Goal: Task Accomplishment & Management: Use online tool/utility

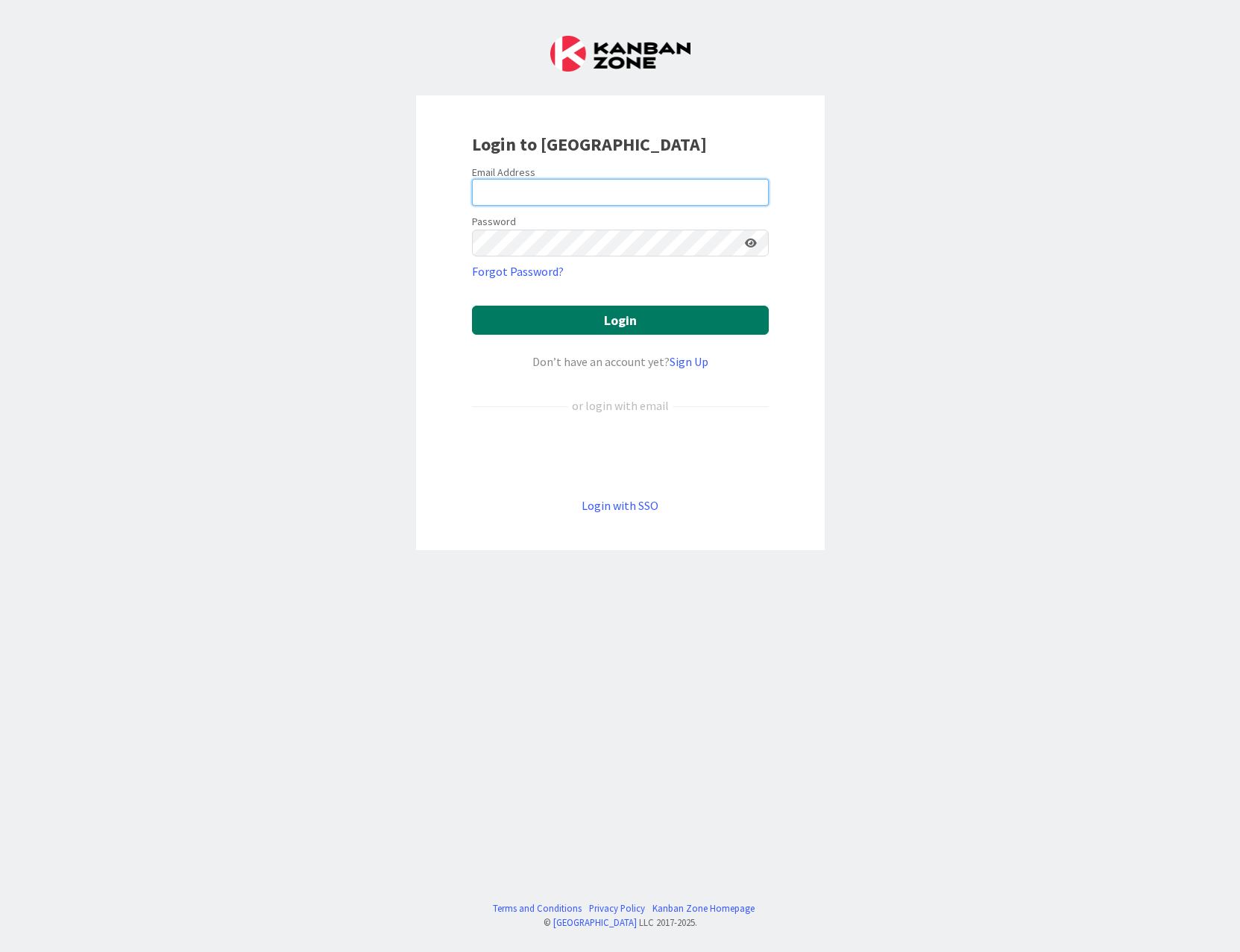
type input "[EMAIL_ADDRESS][PERSON_NAME][DOMAIN_NAME]"
click at [590, 322] on button "Login" at bounding box center [620, 320] width 297 height 29
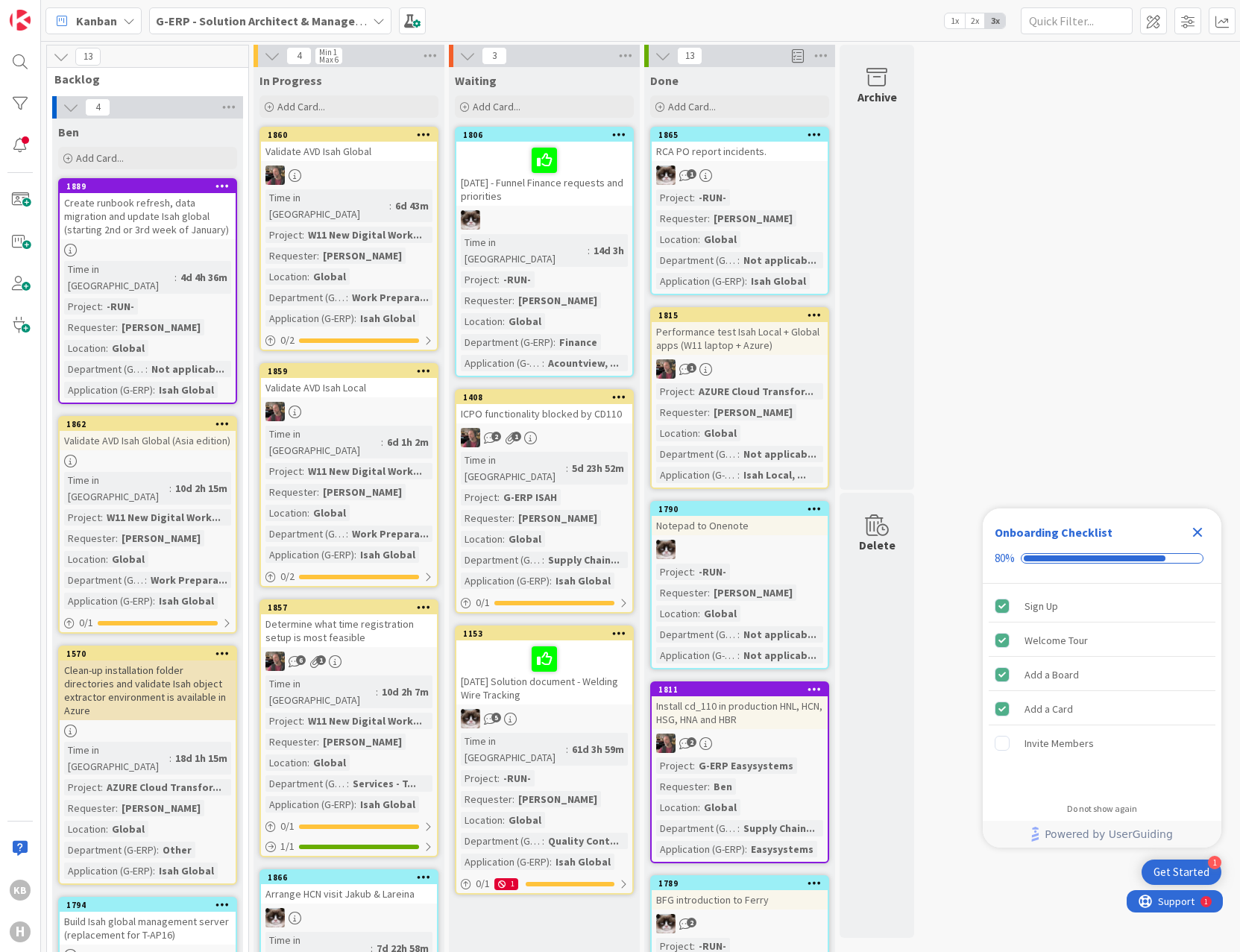
click at [1216, 531] on div "Onboarding Checklist 80%" at bounding box center [1102, 546] width 239 height 75
click at [1186, 531] on div "Close Checklist" at bounding box center [1198, 533] width 24 height 24
click at [244, 5] on div "Kanban G-ERP - Solution Architect & Management 1x 2x 3x" at bounding box center [640, 20] width 1198 height 41
click at [244, 15] on b "G-ERP - Solution Architect & Management" at bounding box center [270, 21] width 228 height 15
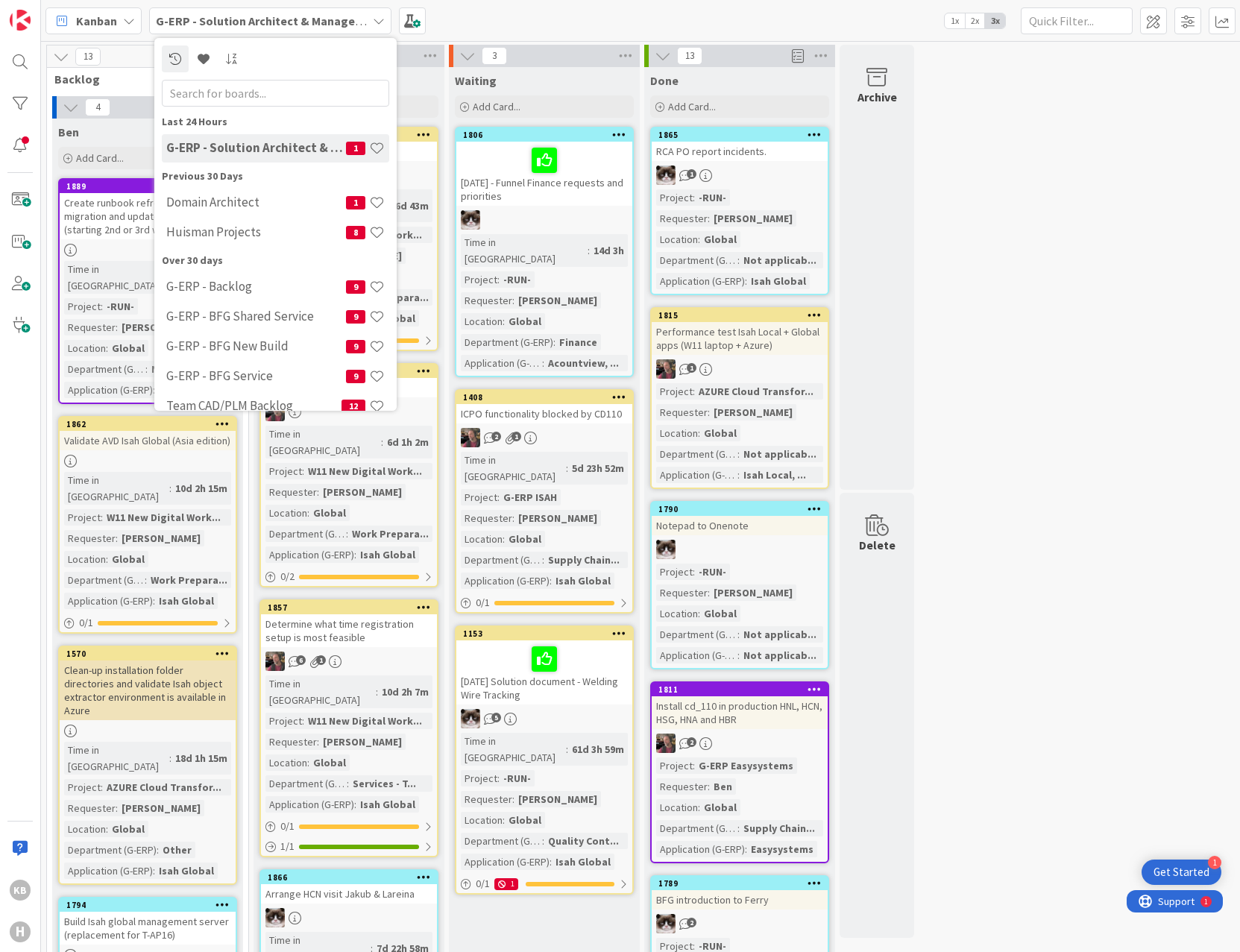
click at [297, 143] on h4 "G-ERP - Solution Architect & Management" at bounding box center [256, 148] width 180 height 15
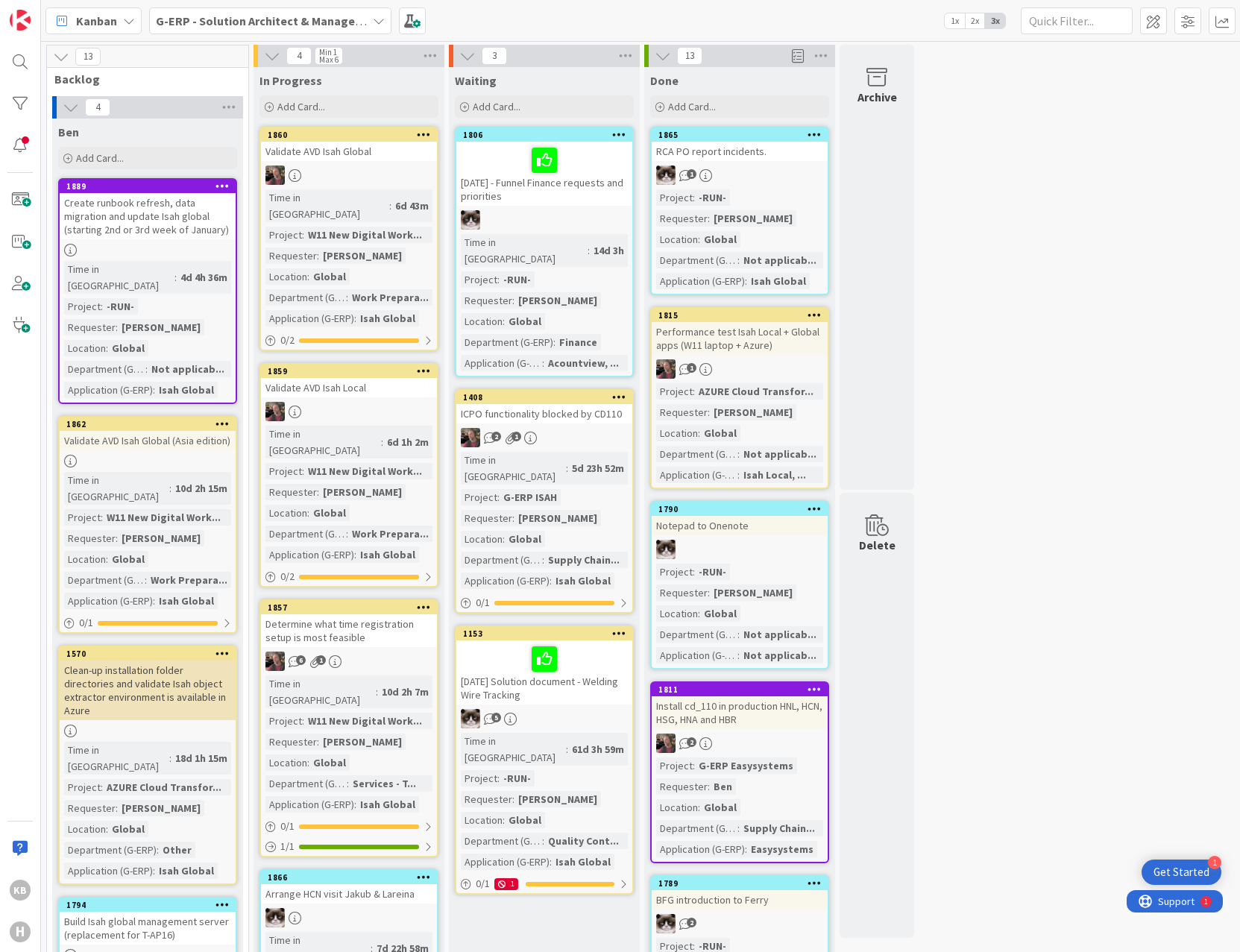
click at [331, 21] on b "G-ERP - Solution Architect & Management" at bounding box center [270, 21] width 228 height 15
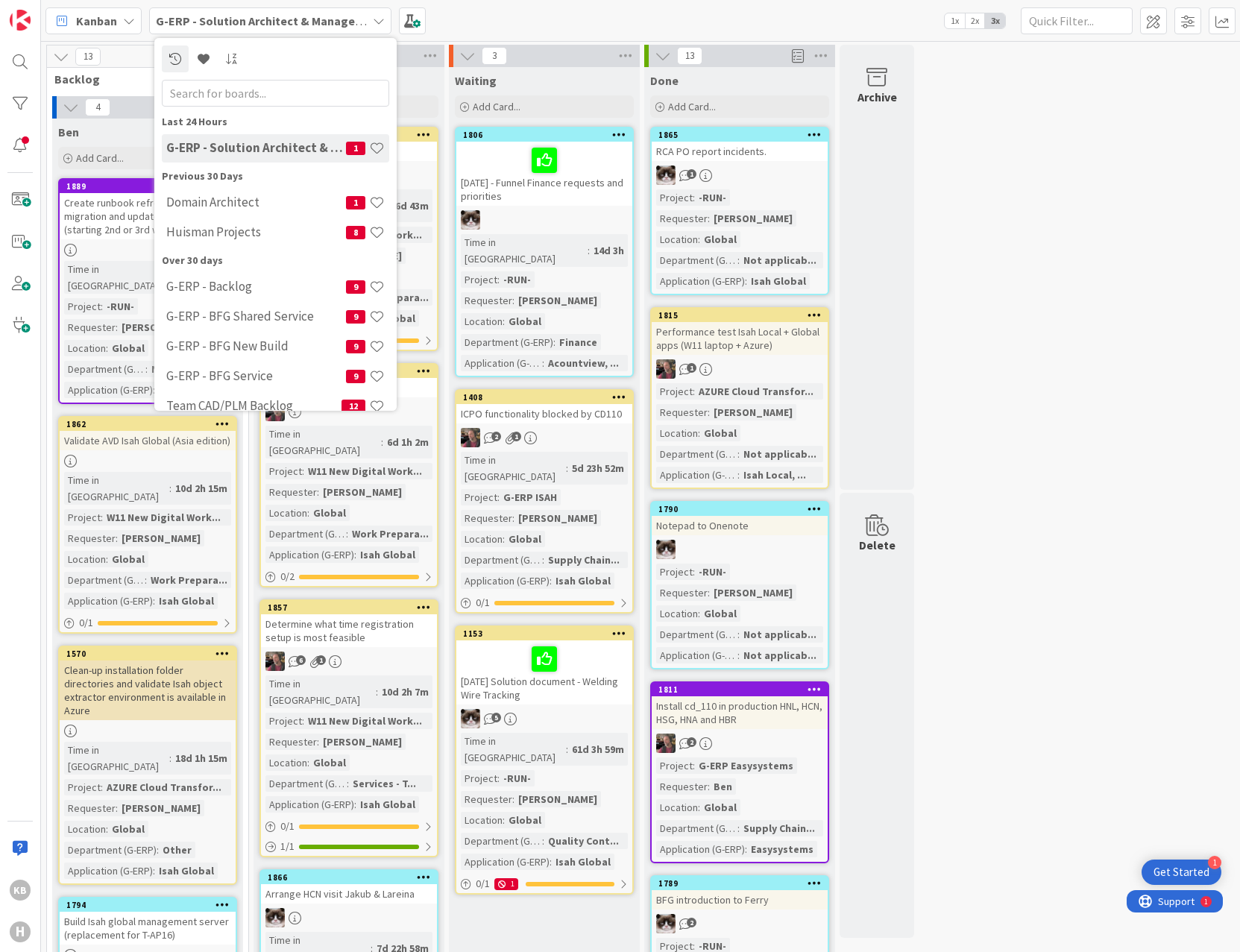
click at [331, 21] on b "G-ERP - Solution Architect & Management" at bounding box center [270, 21] width 228 height 15
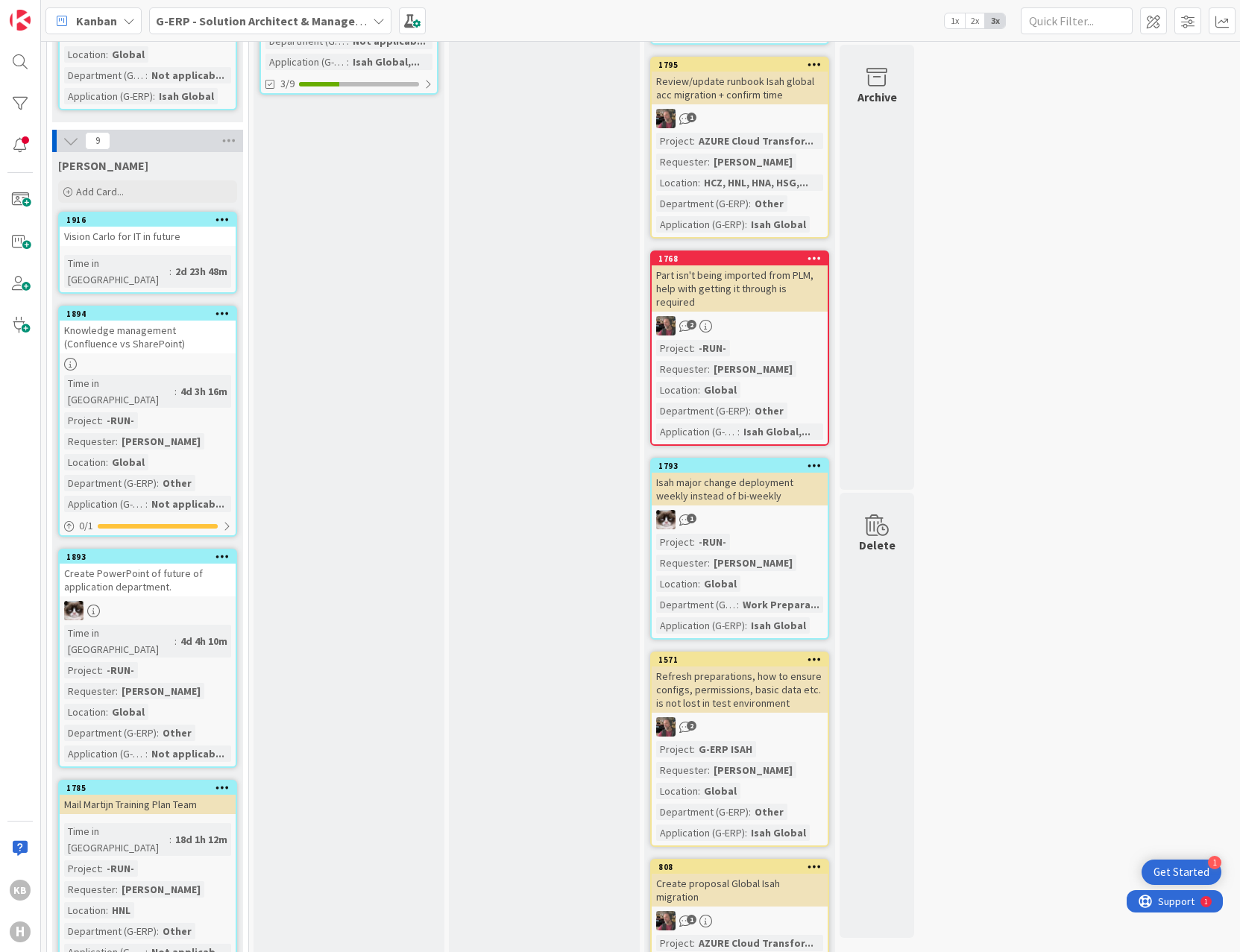
scroll to position [850, 0]
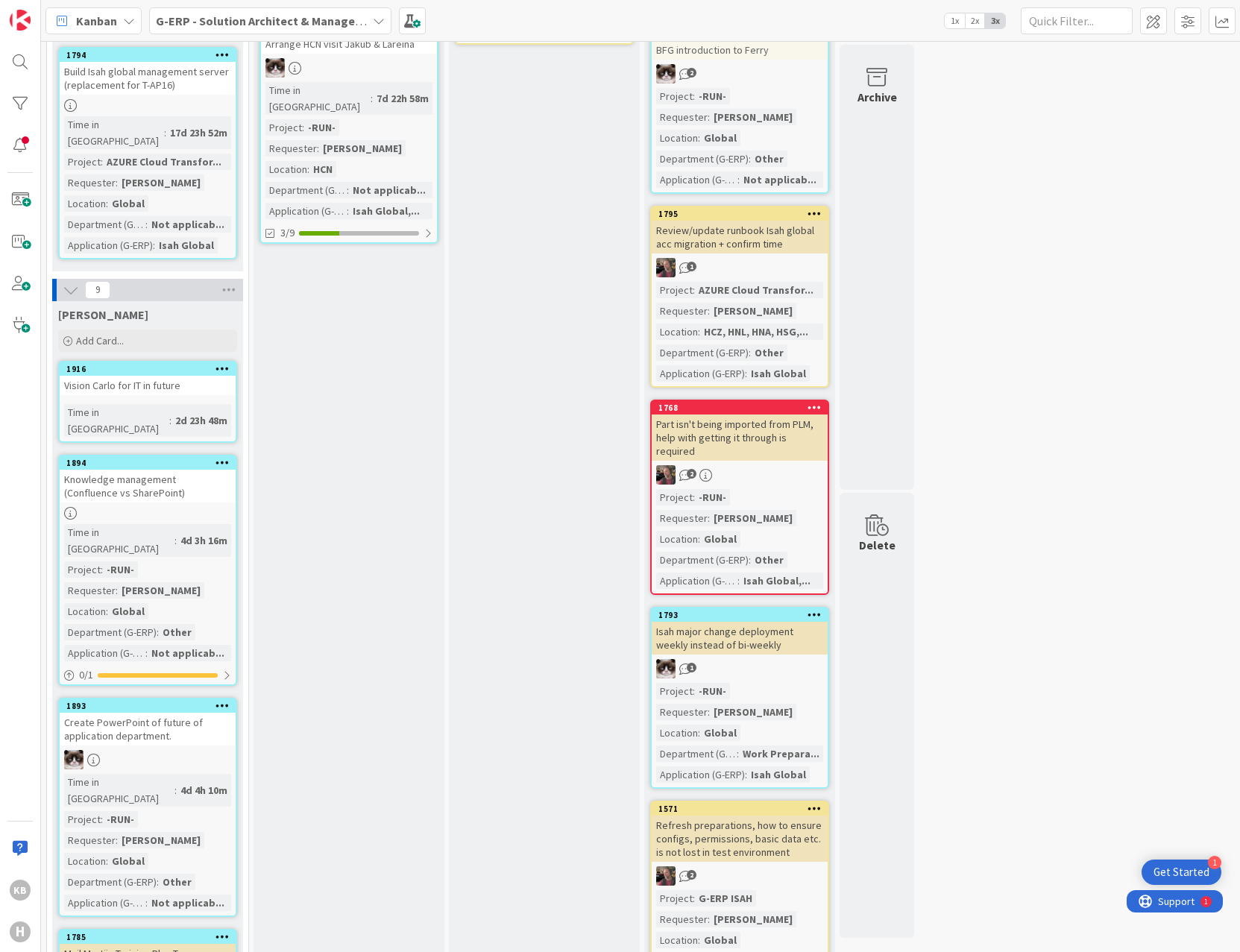
click at [228, 34] on div "G-ERP - Solution Architect & Management" at bounding box center [270, 21] width 242 height 27
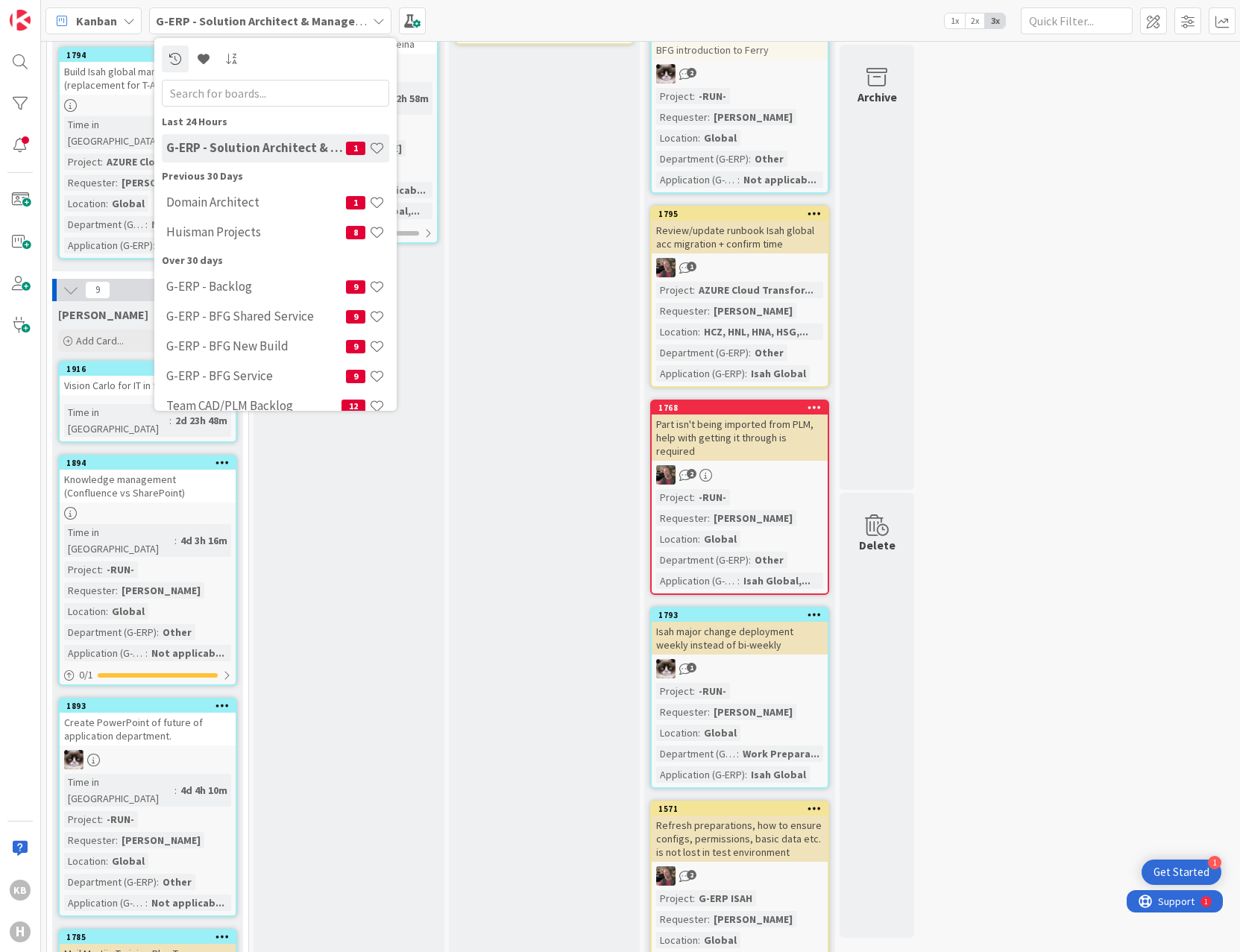
click at [244, 12] on span "G-ERP - Solution Architect & Management" at bounding box center [261, 21] width 211 height 18
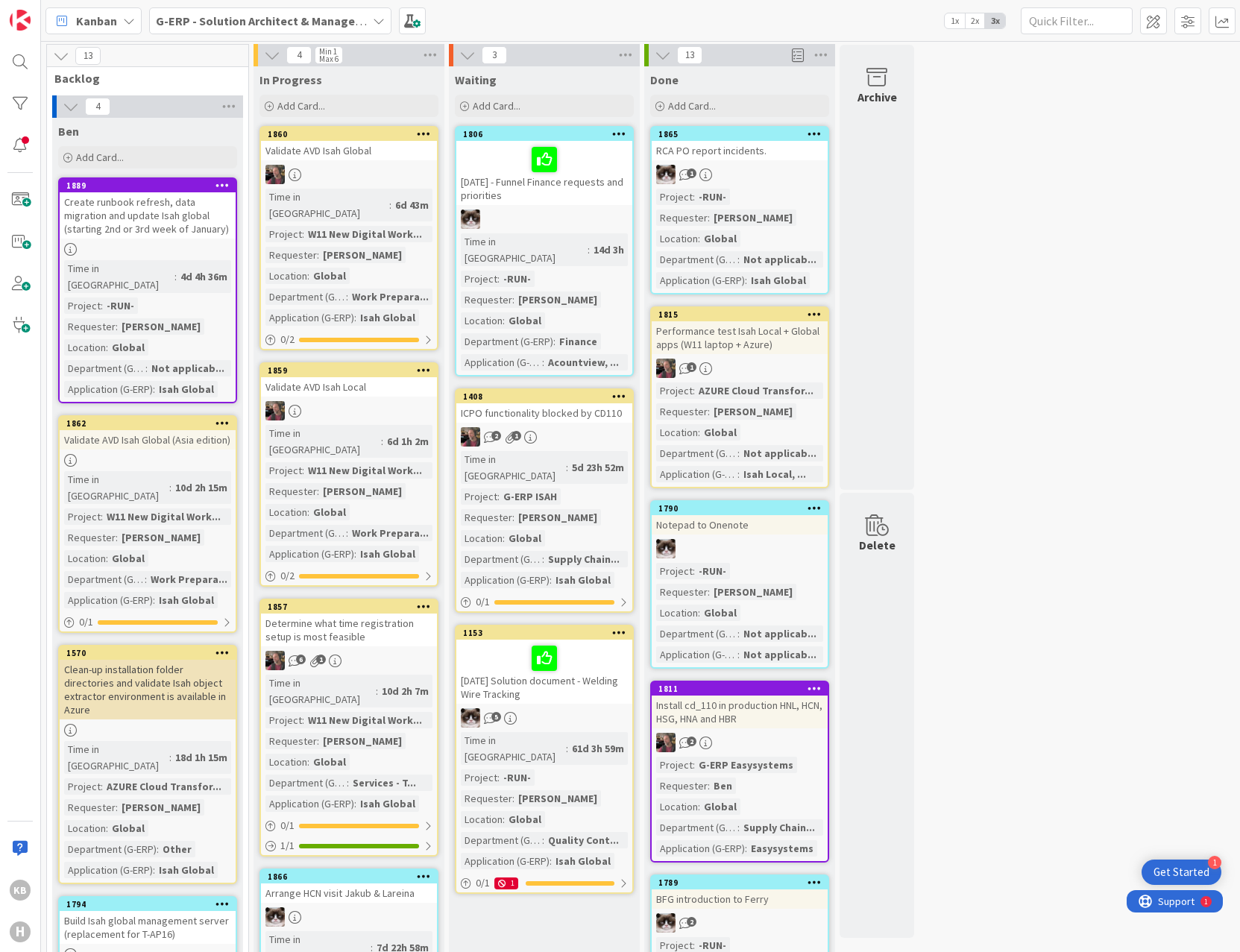
scroll to position [0, 0]
click at [272, 19] on b "G-ERP - Solution Architect & Management" at bounding box center [270, 21] width 228 height 15
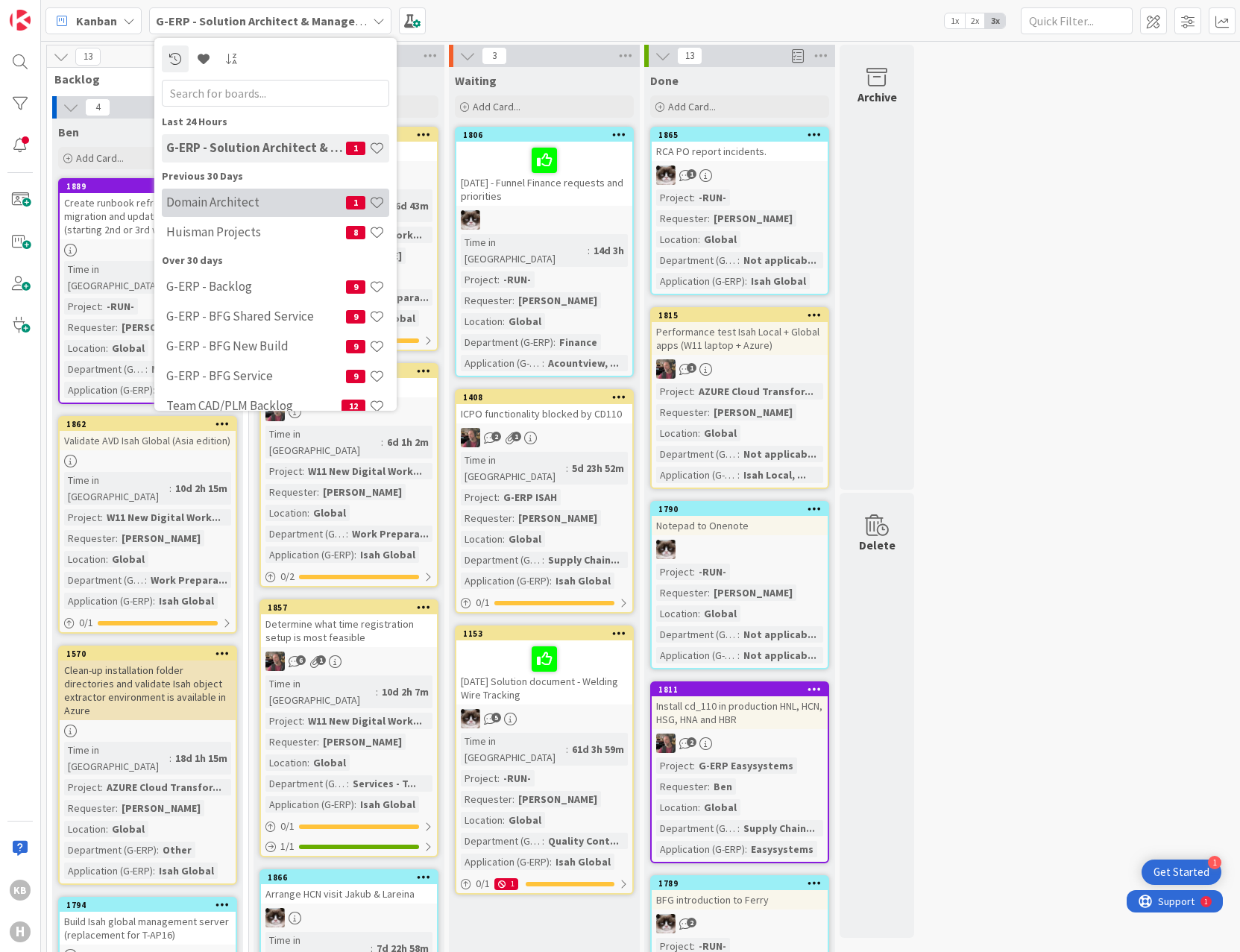
click at [224, 195] on h4 "Domain Architect" at bounding box center [256, 202] width 180 height 15
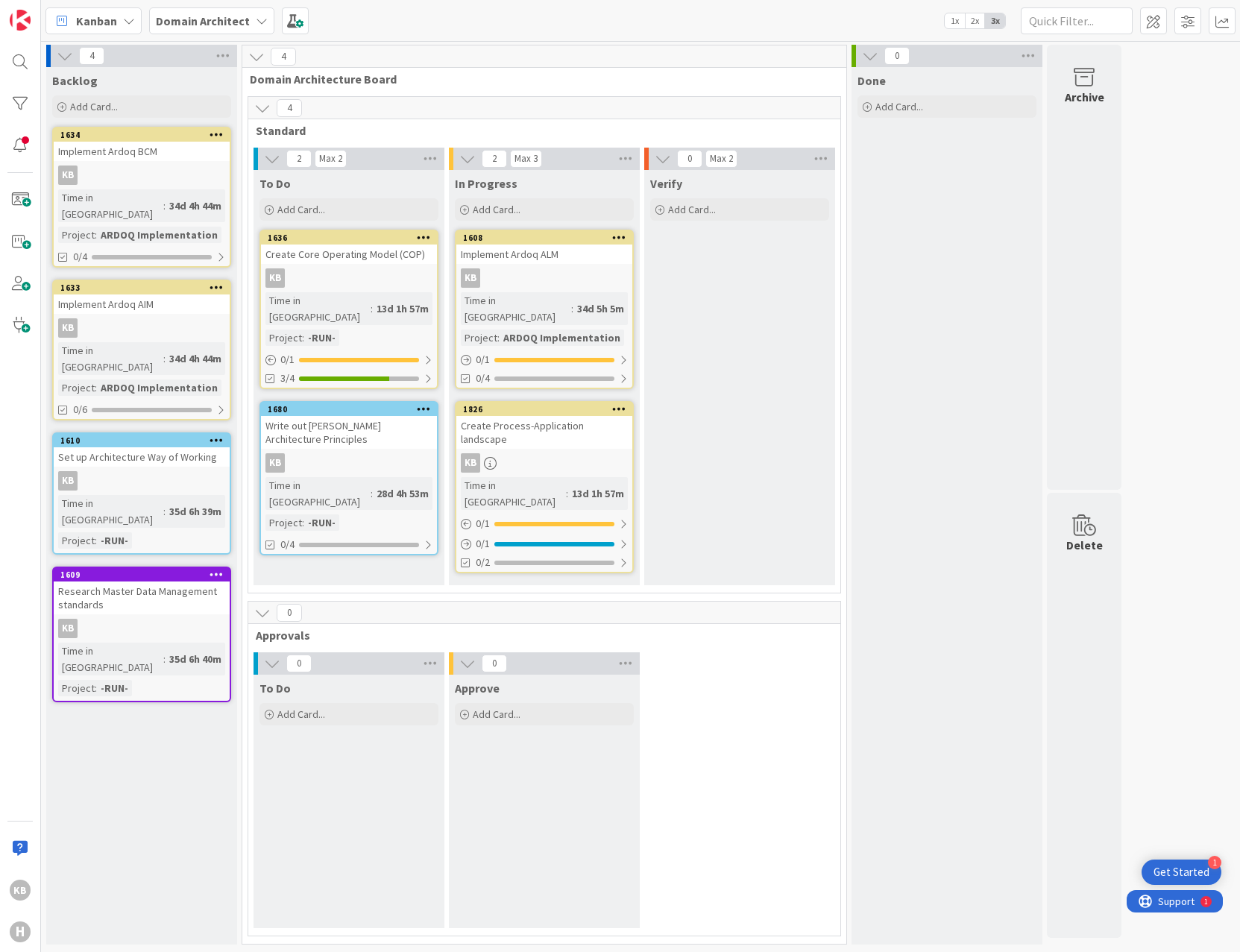
click at [552, 416] on div "Create Process-Application landscape" at bounding box center [544, 432] width 176 height 33
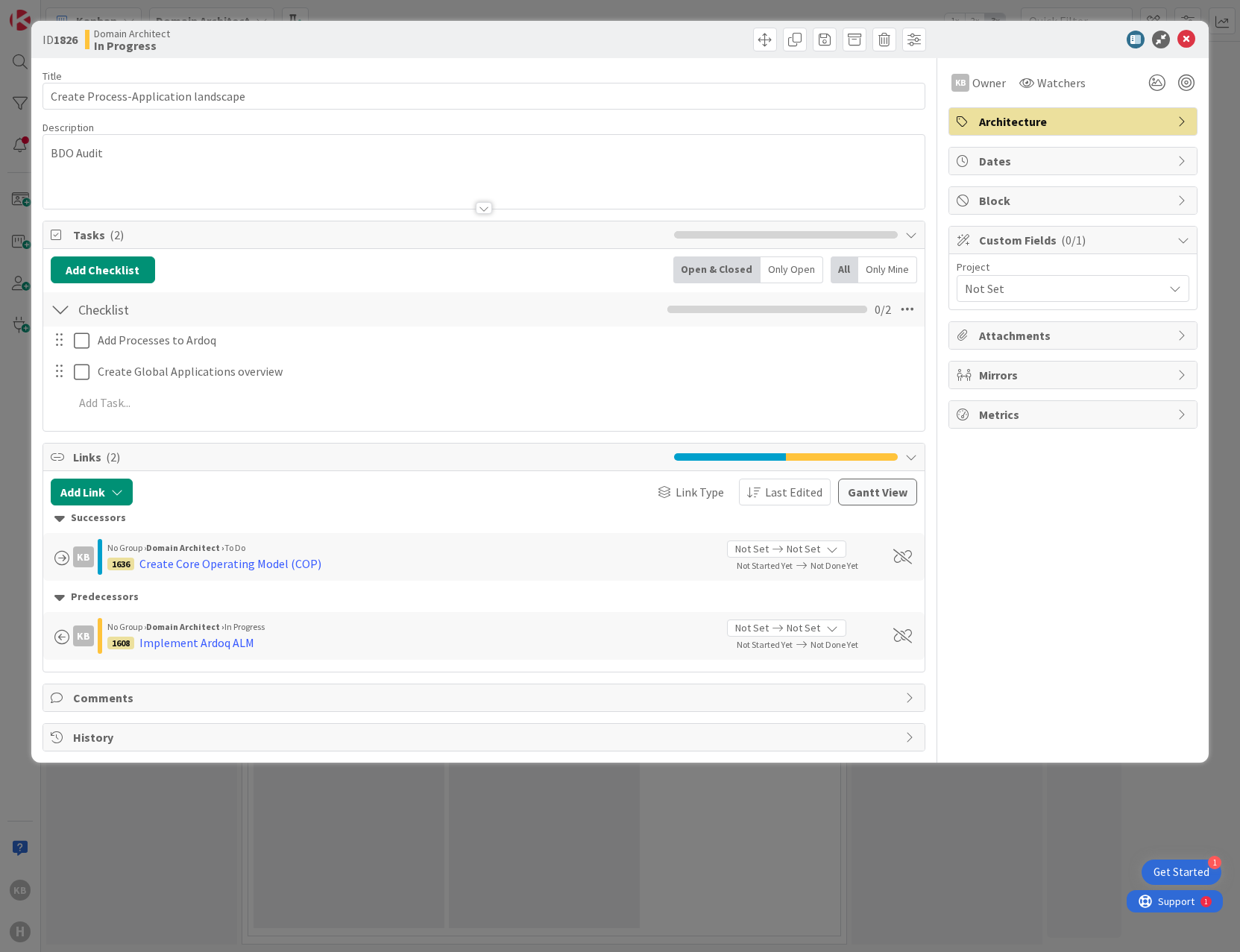
click at [985, 286] on span "Not Set" at bounding box center [1060, 288] width 191 height 21
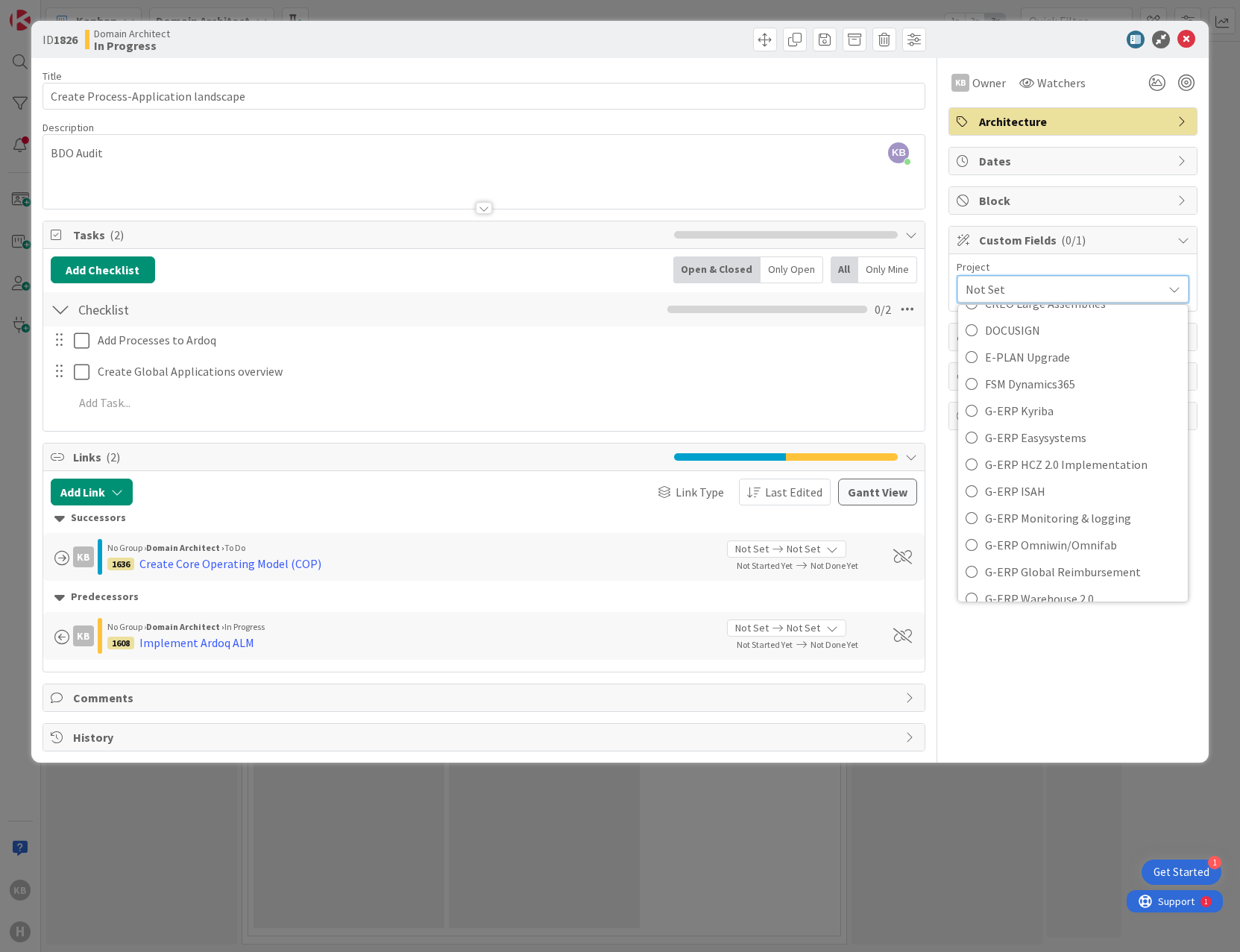
scroll to position [224, 0]
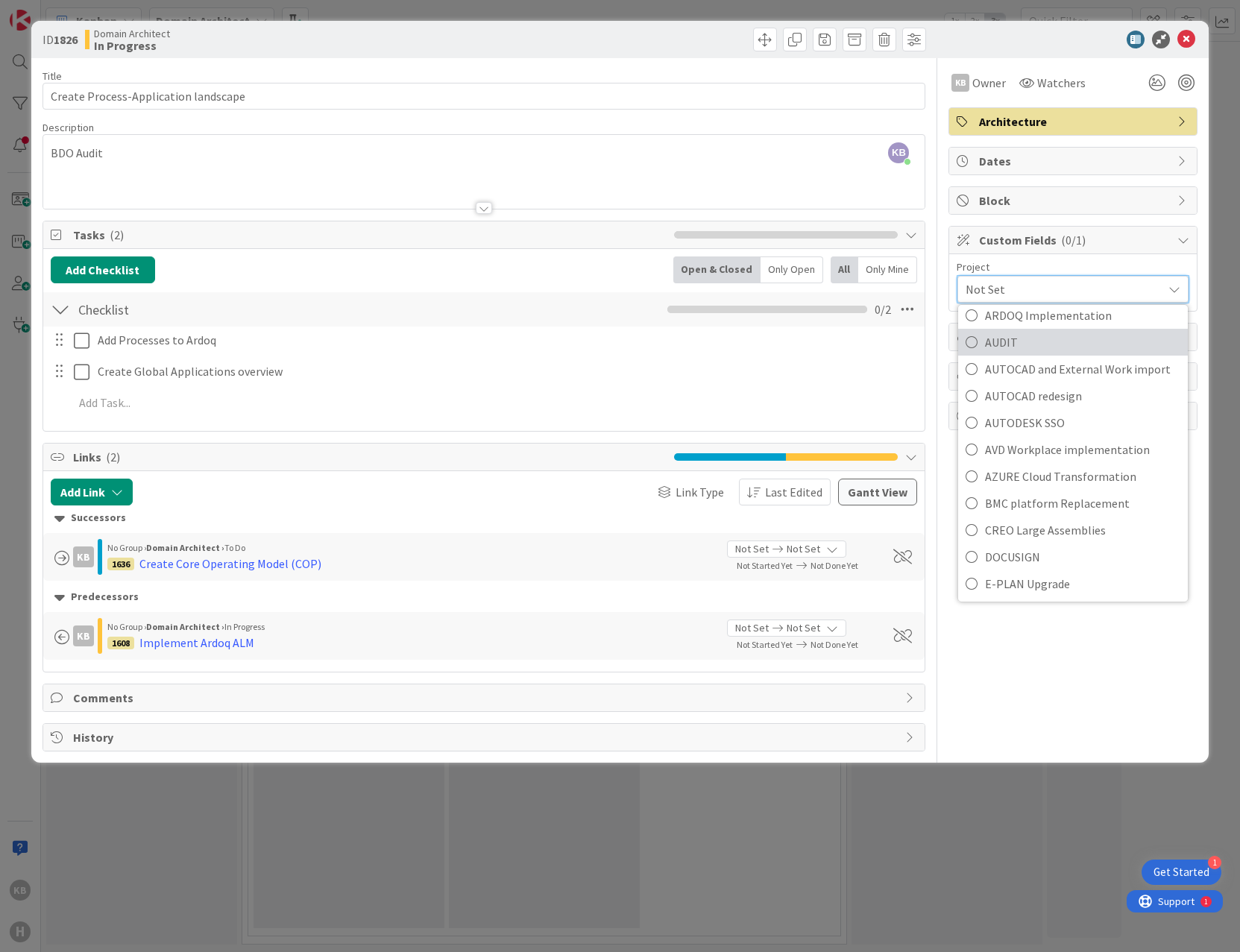
click at [1065, 347] on span "AUDIT" at bounding box center [1082, 343] width 196 height 22
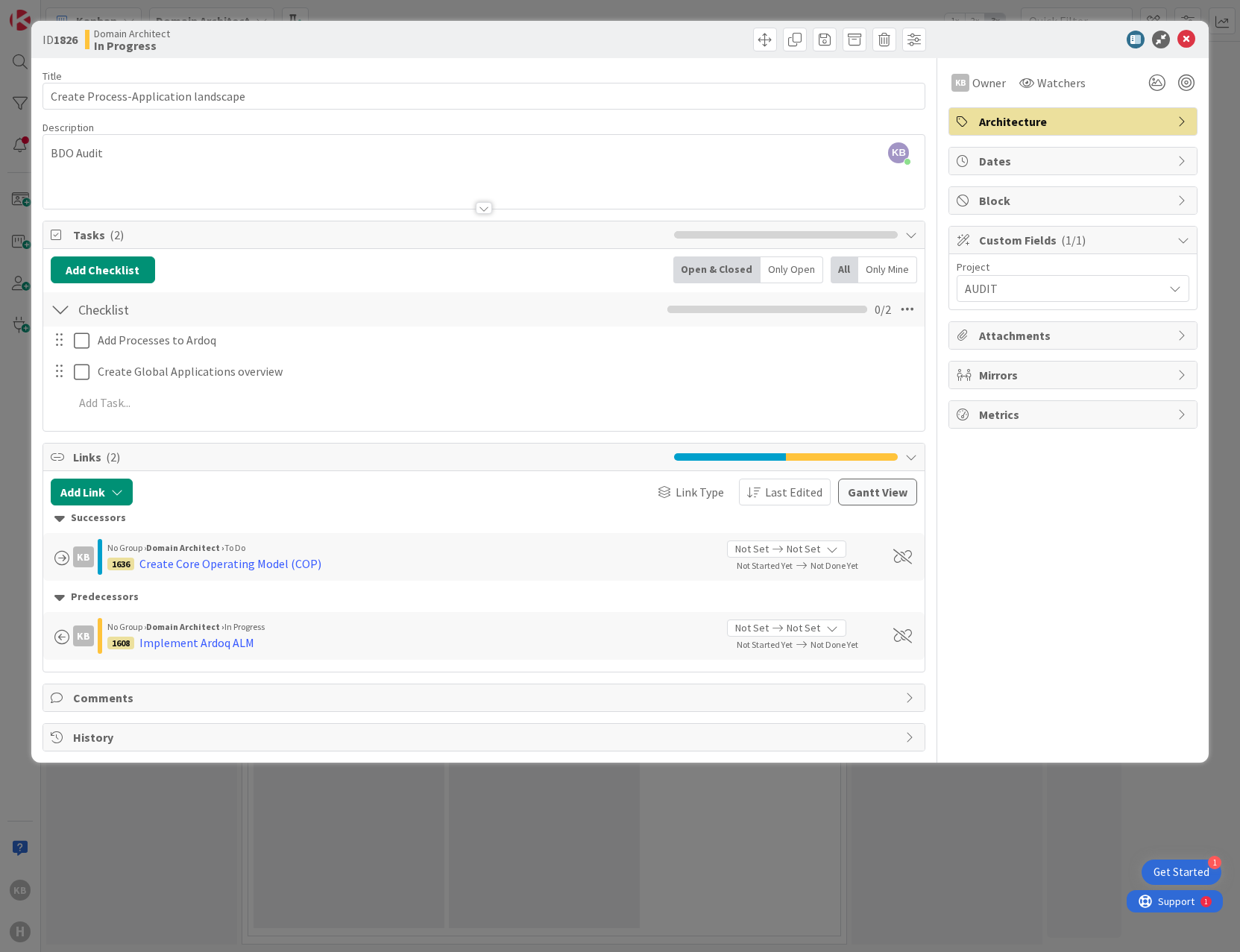
drag, startPoint x: 715, startPoint y: 852, endPoint x: 733, endPoint y: 819, distance: 37.6
click at [716, 852] on div "ID 1826 Domain Architect In Progress Title 36 / 128 Create Process-Application …" at bounding box center [620, 476] width 1240 height 952
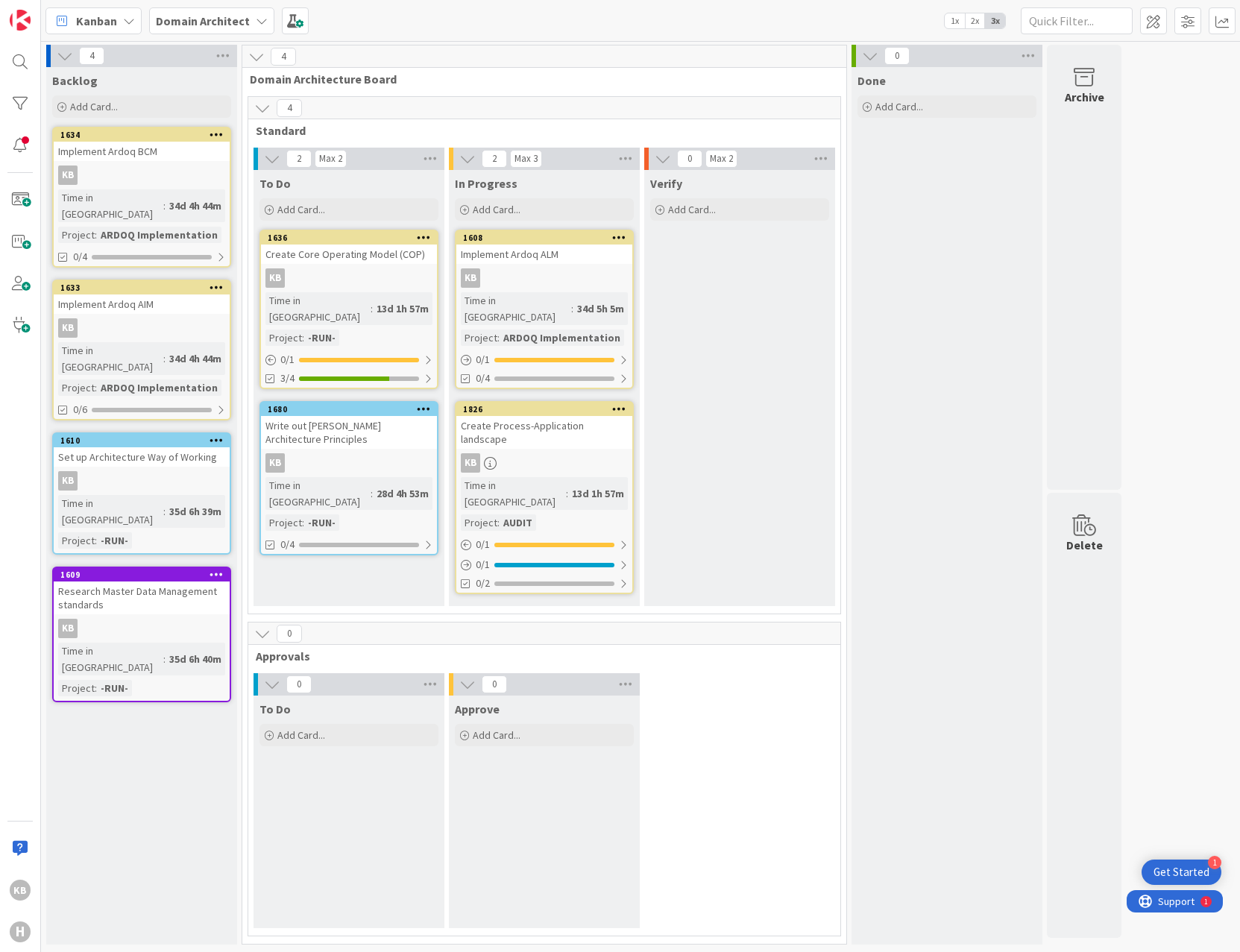
click at [522, 514] on div "AUDIT" at bounding box center [518, 522] width 37 height 17
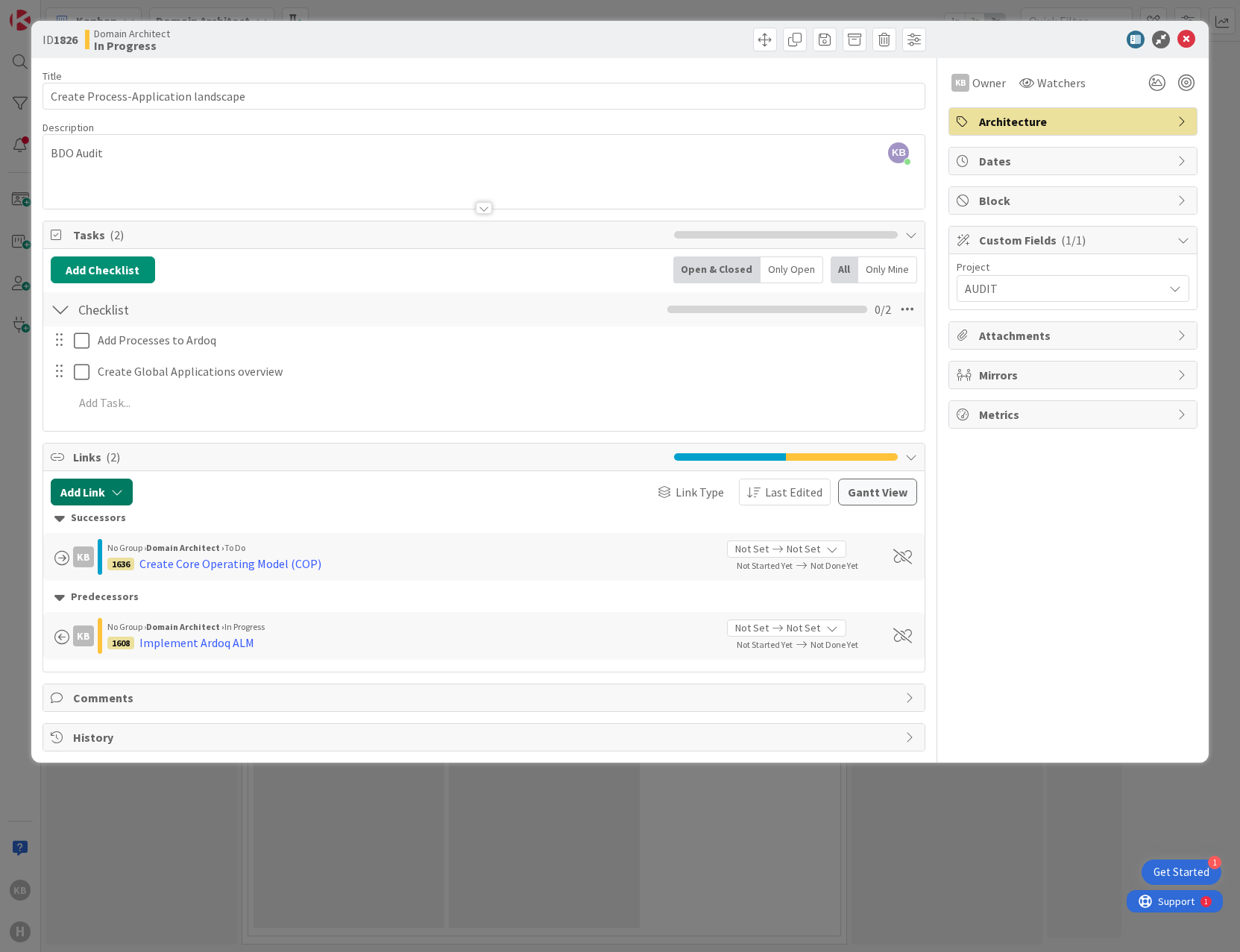
click at [106, 489] on button "Add Link" at bounding box center [91, 492] width 82 height 27
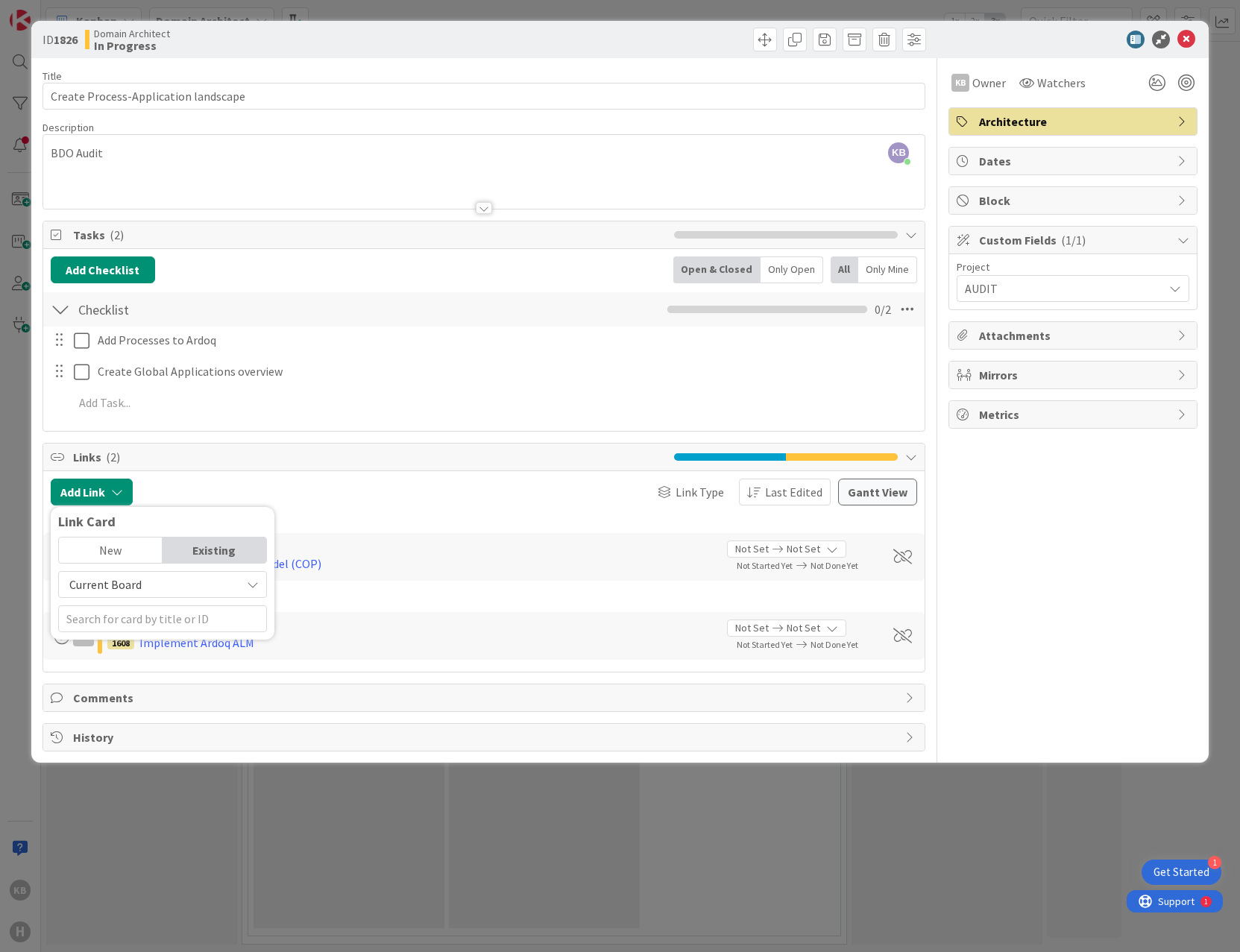
click at [208, 546] on div "Existing" at bounding box center [215, 550] width 104 height 26
click at [145, 586] on span "Current Board" at bounding box center [149, 585] width 167 height 21
click at [106, 646] on span "All Boards" at bounding box center [170, 646] width 208 height 22
click at [116, 626] on input "text" at bounding box center [162, 619] width 208 height 27
drag, startPoint x: 118, startPoint y: 609, endPoint x: -4, endPoint y: 601, distance: 122.3
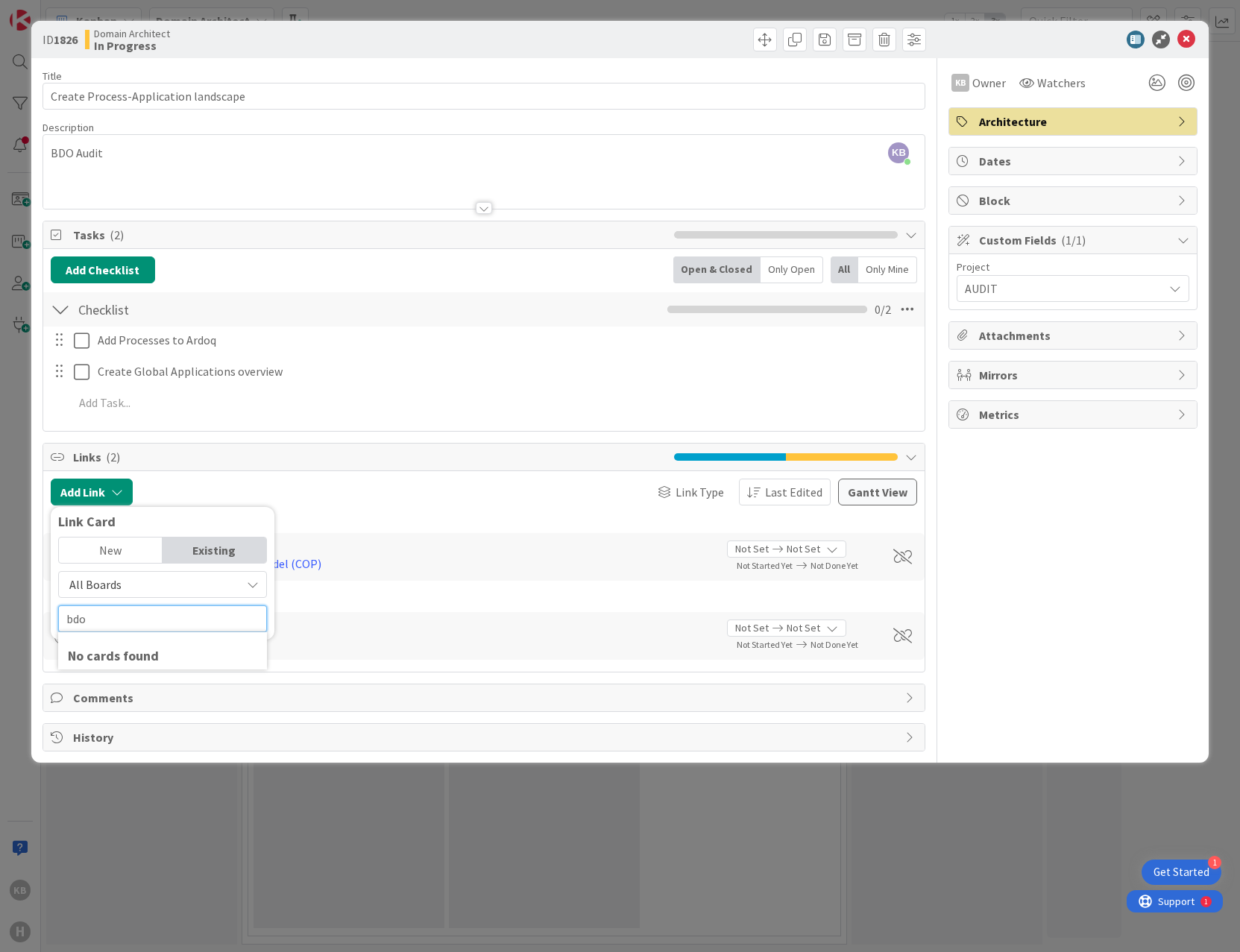
click at [0, 601] on html "1 Get Started KB H Kanban Domain Architect 1x 2x 3x 4 Backlog Add Card... 1634 …" at bounding box center [620, 476] width 1240 height 952
click at [159, 621] on input "audit" at bounding box center [162, 619] width 208 height 27
drag, startPoint x: 106, startPoint y: 613, endPoint x: -134, endPoint y: 622, distance: 240.2
click at [0, 622] on html "1 Get Started KB H Kanban Domain Architect 1x 2x 3x 4 Backlog Add Card... 1634 …" at bounding box center [620, 476] width 1240 height 952
type input "audit"
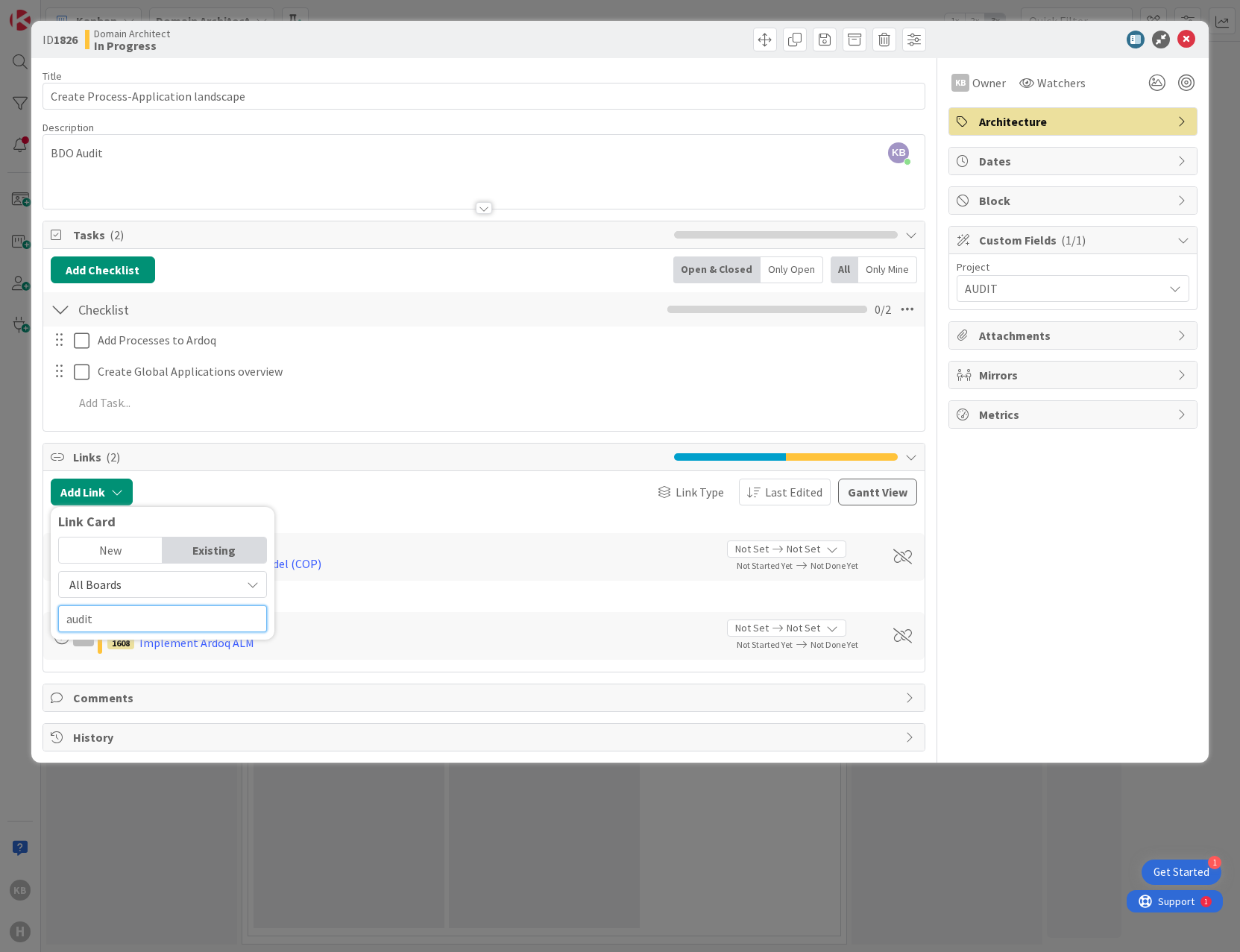
drag, startPoint x: 122, startPoint y: 623, endPoint x: -2, endPoint y: 620, distance: 124.0
click at [0, 620] on html "1 Get Started KB H Kanban Domain Architect 1x 2x 3x 4 Backlog Add Card... 1634 …" at bounding box center [620, 476] width 1240 height 952
type input "a"
type input "b"
type input "d"
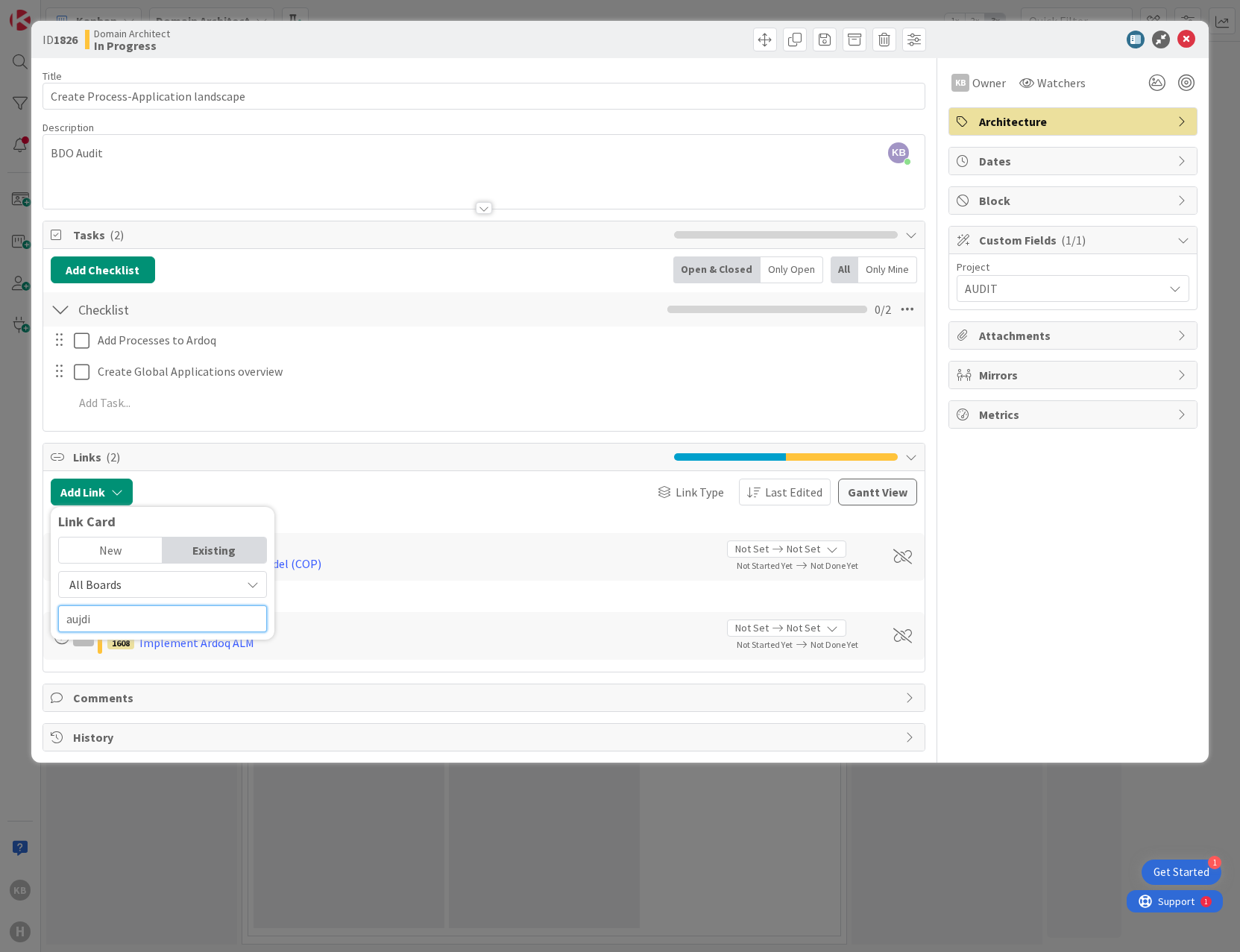
type input "aujdit"
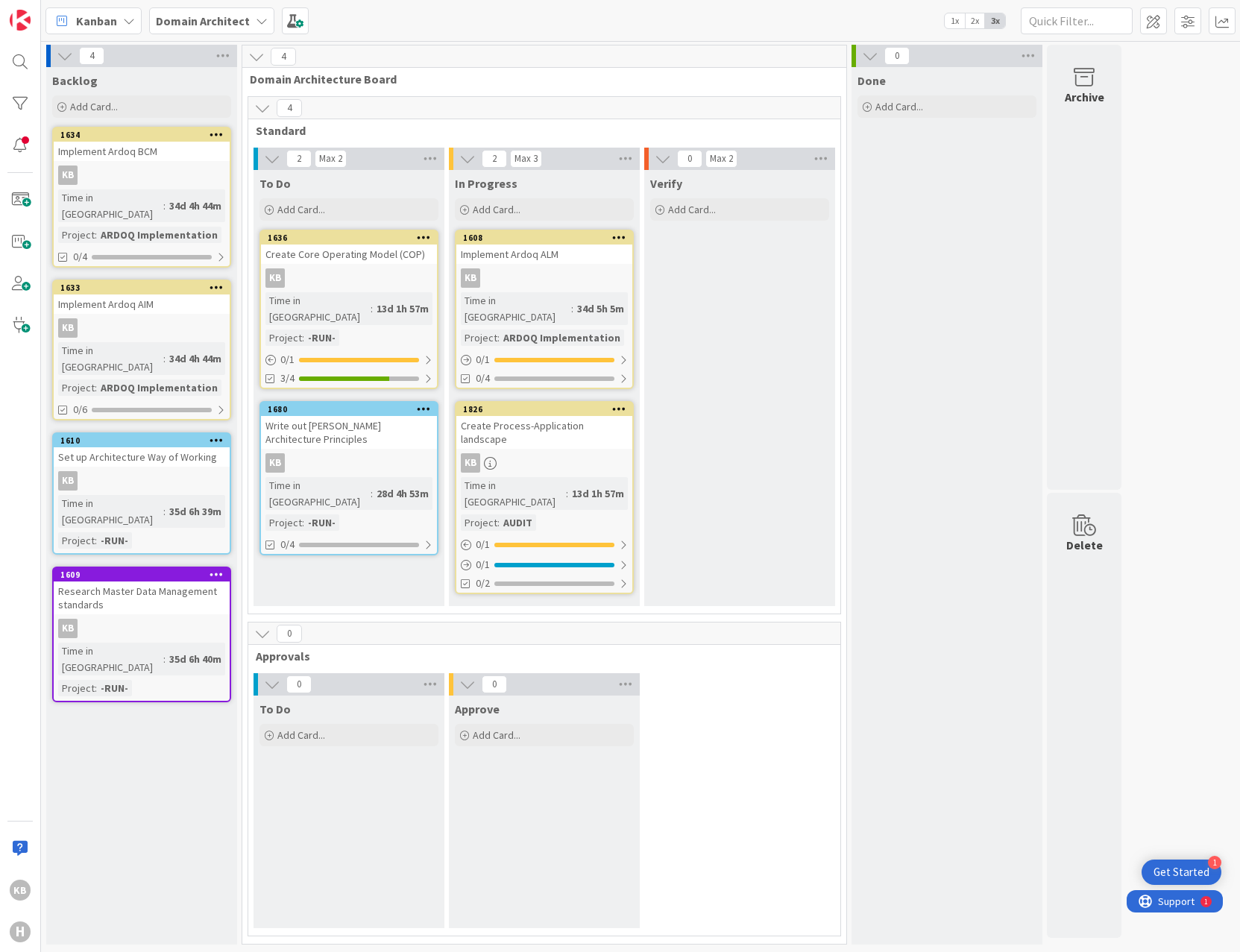
click at [215, 7] on div "Domain Architect" at bounding box center [212, 21] width 125 height 27
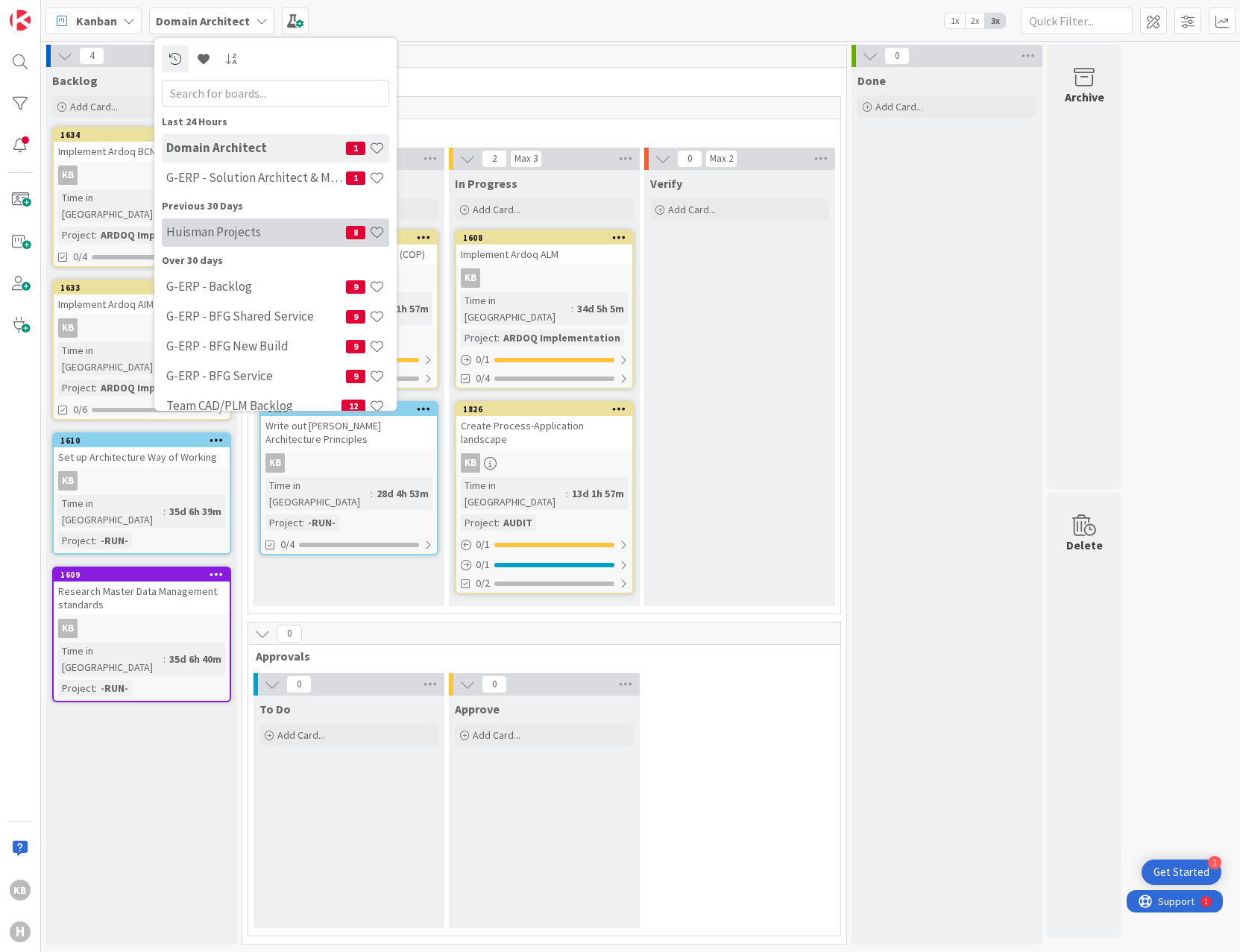
click at [249, 244] on div "[PERSON_NAME] Projects 8" at bounding box center [275, 232] width 228 height 28
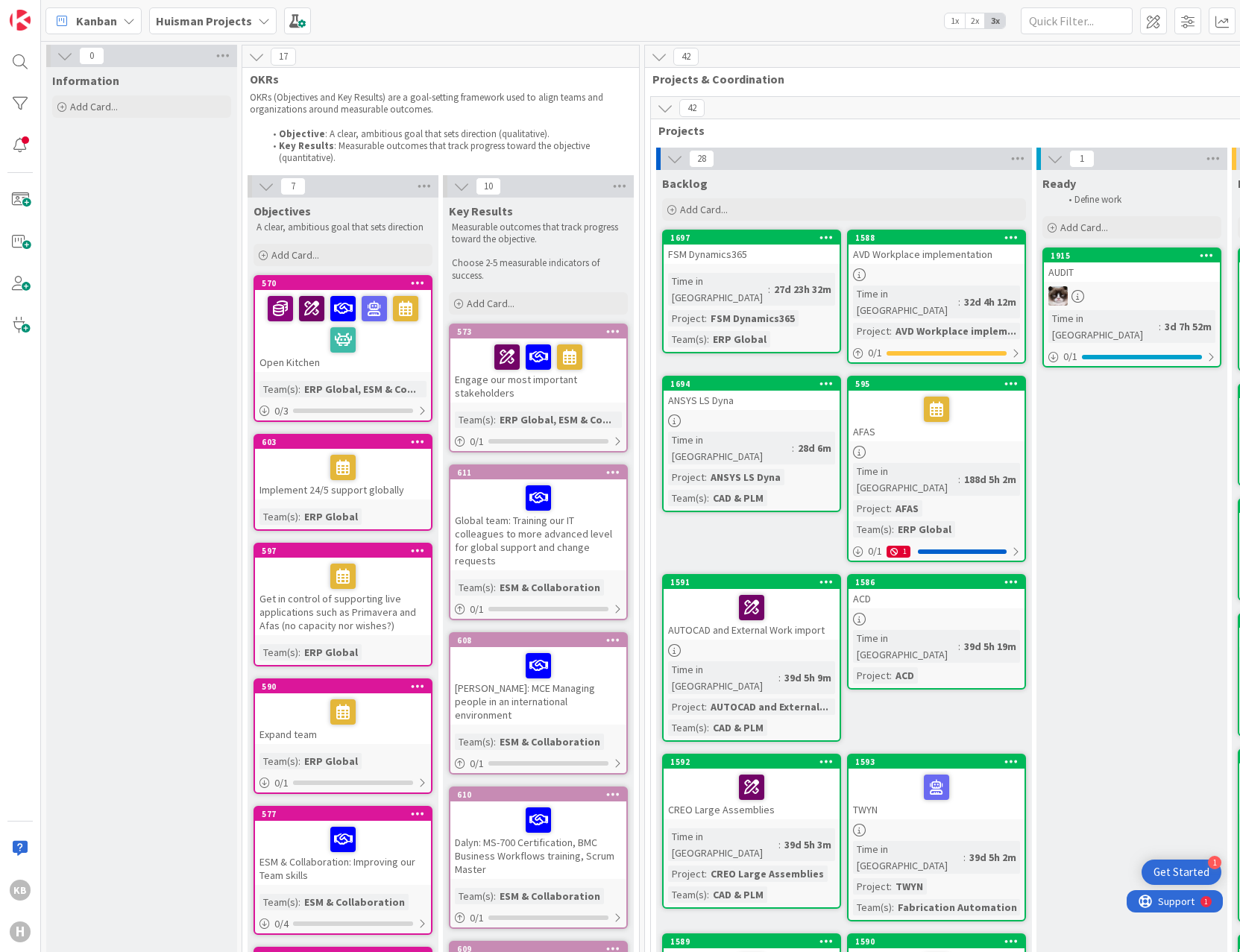
click at [1103, 268] on div "AUDIT" at bounding box center [1131, 272] width 176 height 19
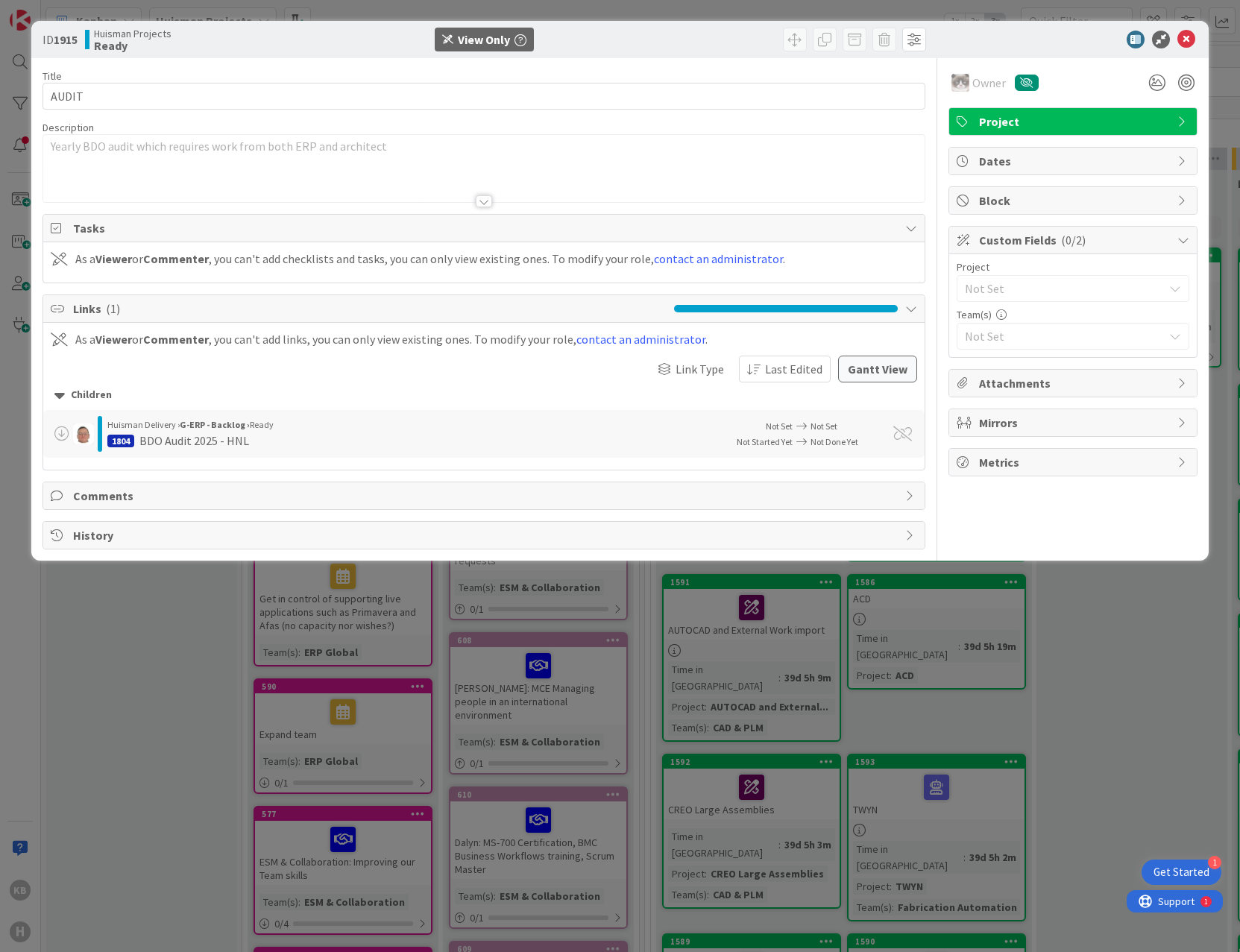
click at [69, 40] on b "1915" at bounding box center [65, 39] width 24 height 15
copy b "1915"
click at [121, 689] on div "ID 1915 [PERSON_NAME] Projects Ready View Only Title 5 / 128 AUDIT Description …" at bounding box center [620, 476] width 1240 height 952
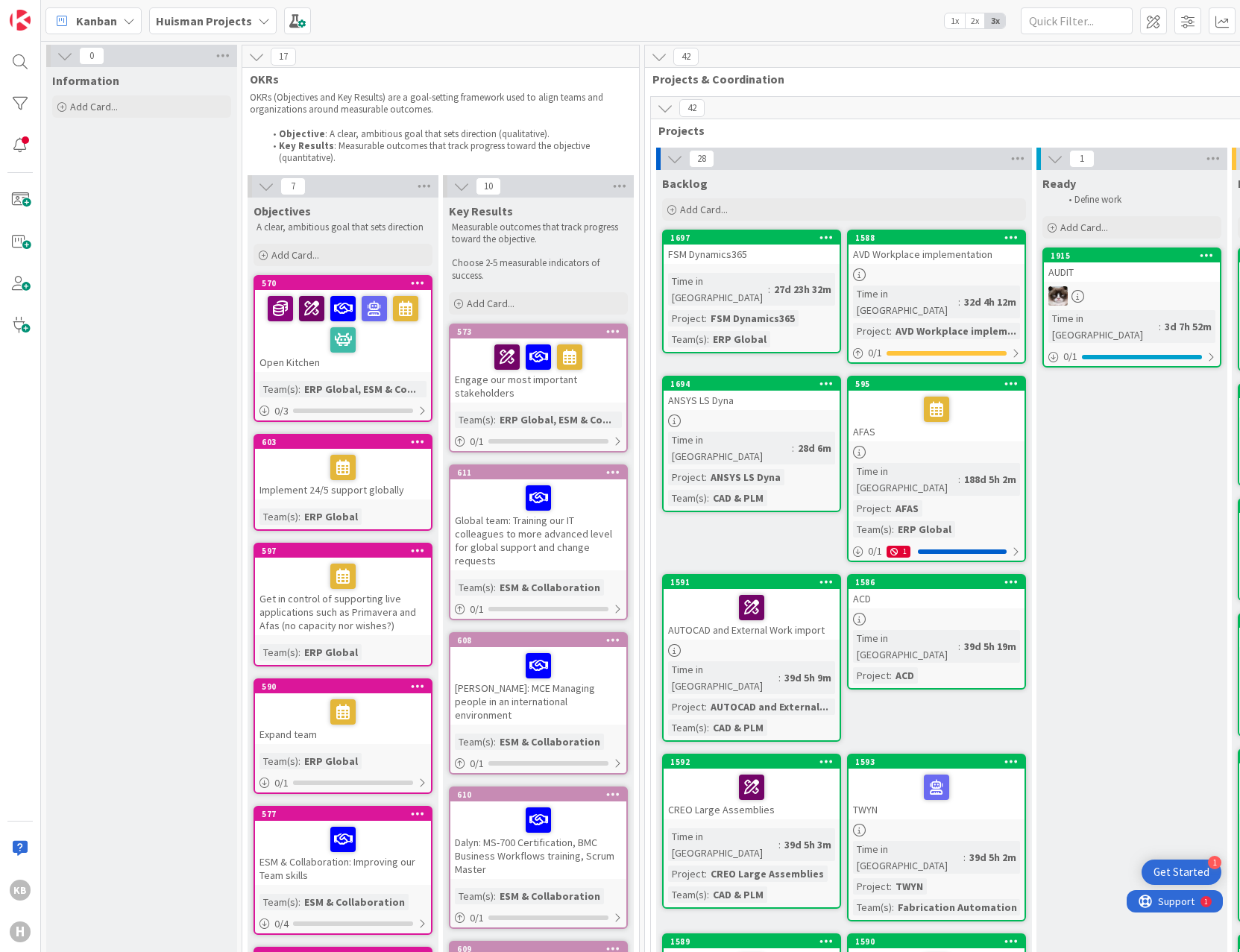
click at [218, 18] on b "Huisman Projects" at bounding box center [204, 21] width 96 height 15
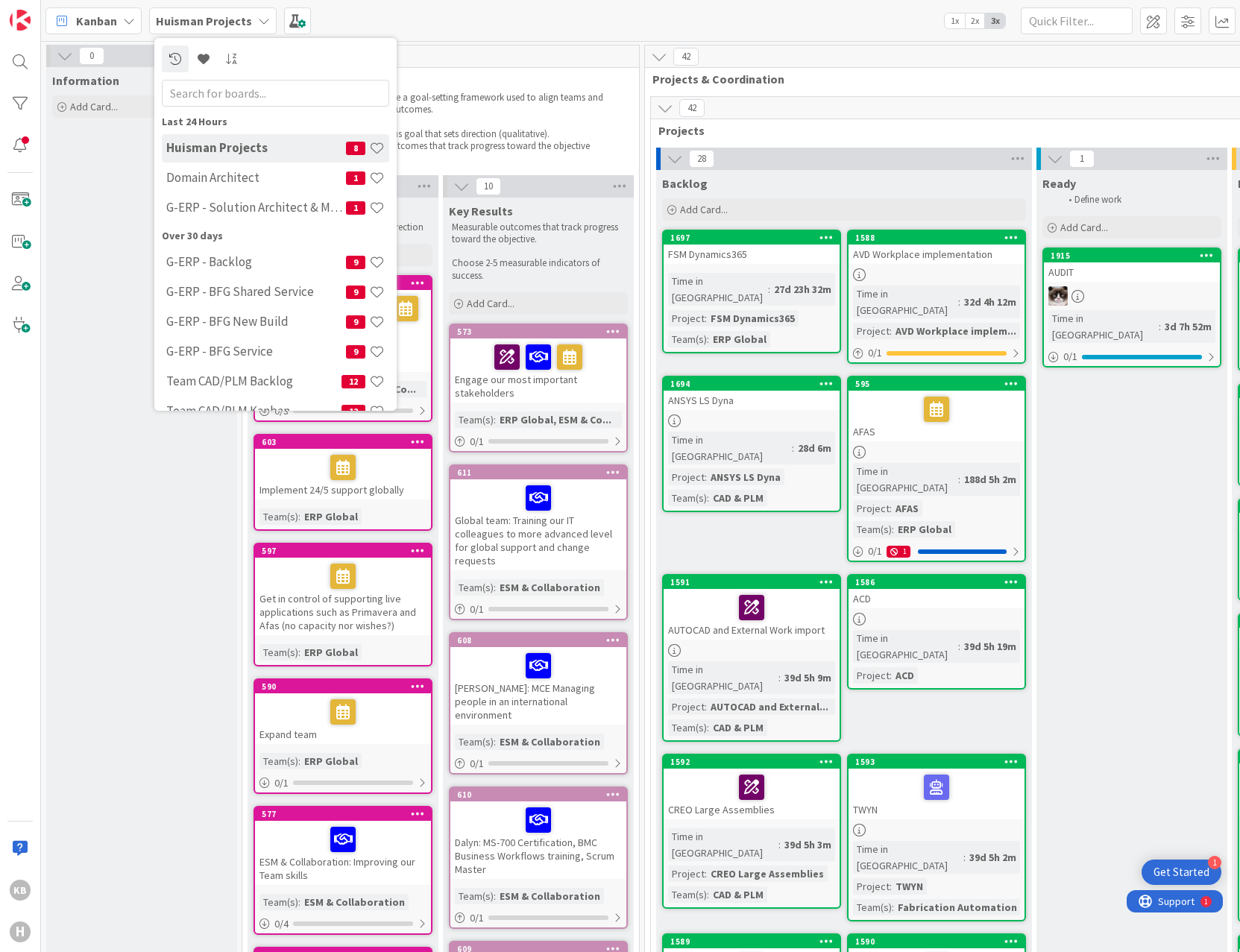
click at [209, 165] on div "Domain Architect 1" at bounding box center [275, 177] width 228 height 28
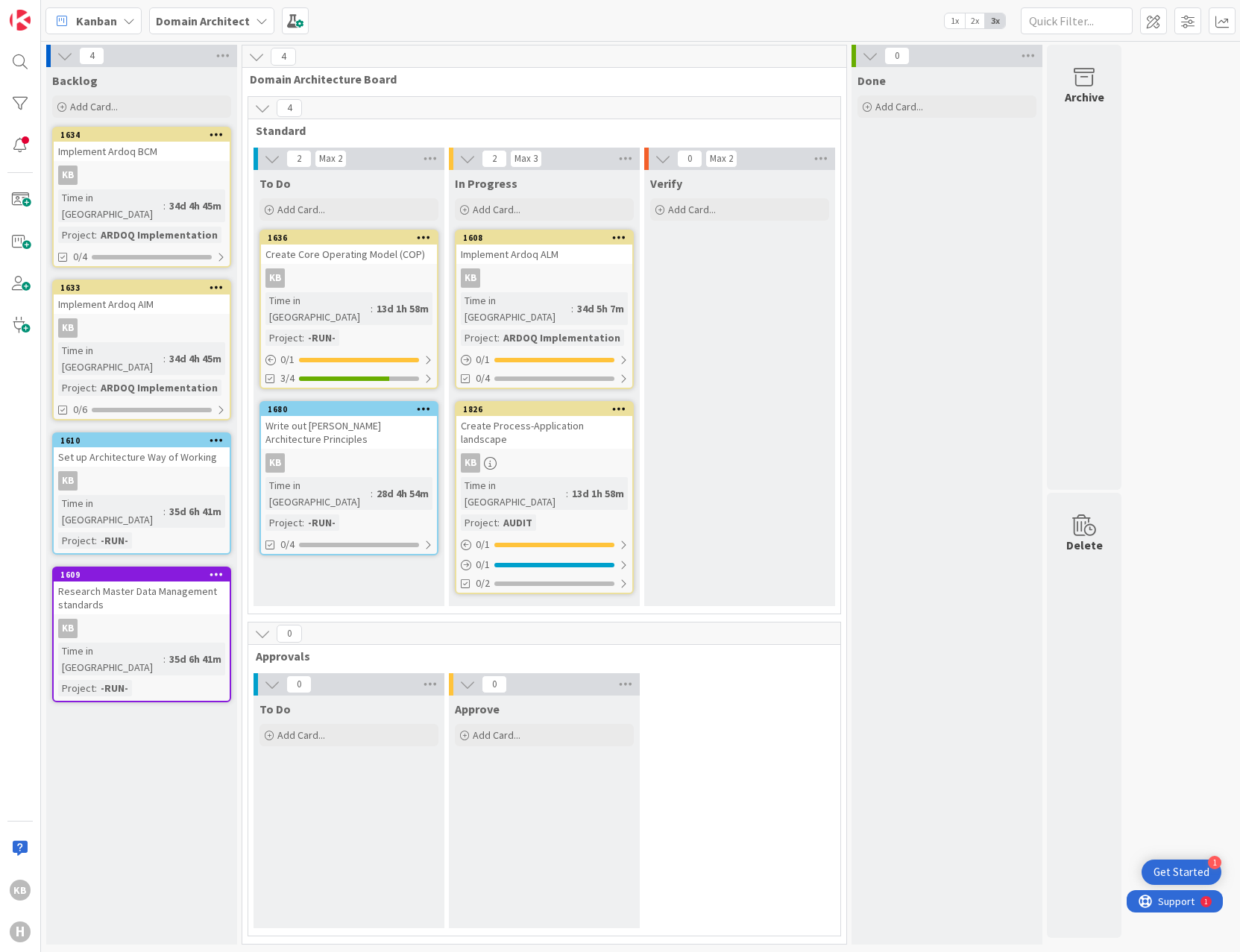
click at [562, 420] on link "1826 Create Process-Application landscape KB Time in [GEOGRAPHIC_DATA] : 13d 1h…" at bounding box center [545, 498] width 179 height 193
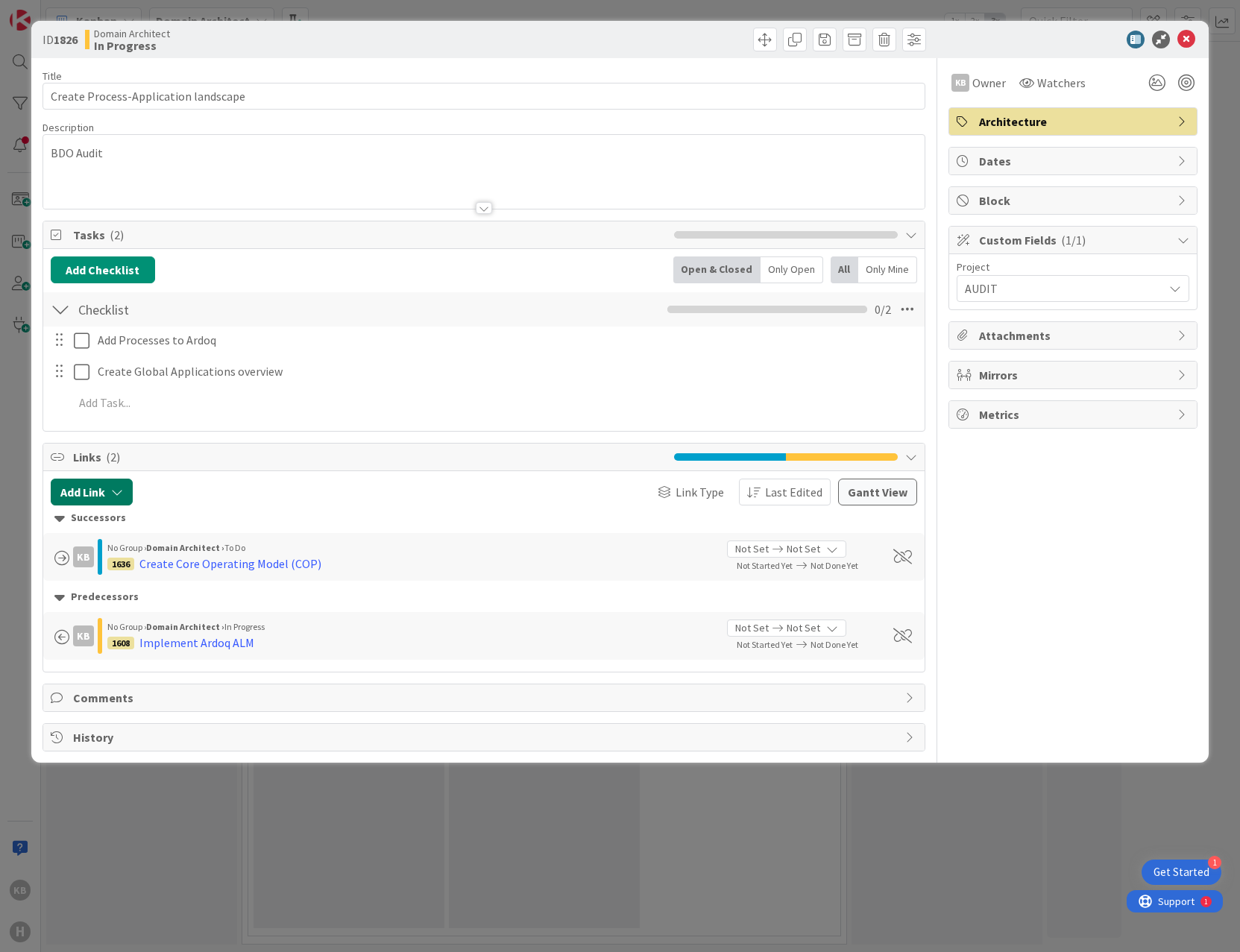
click at [118, 491] on icon "button" at bounding box center [117, 492] width 12 height 12
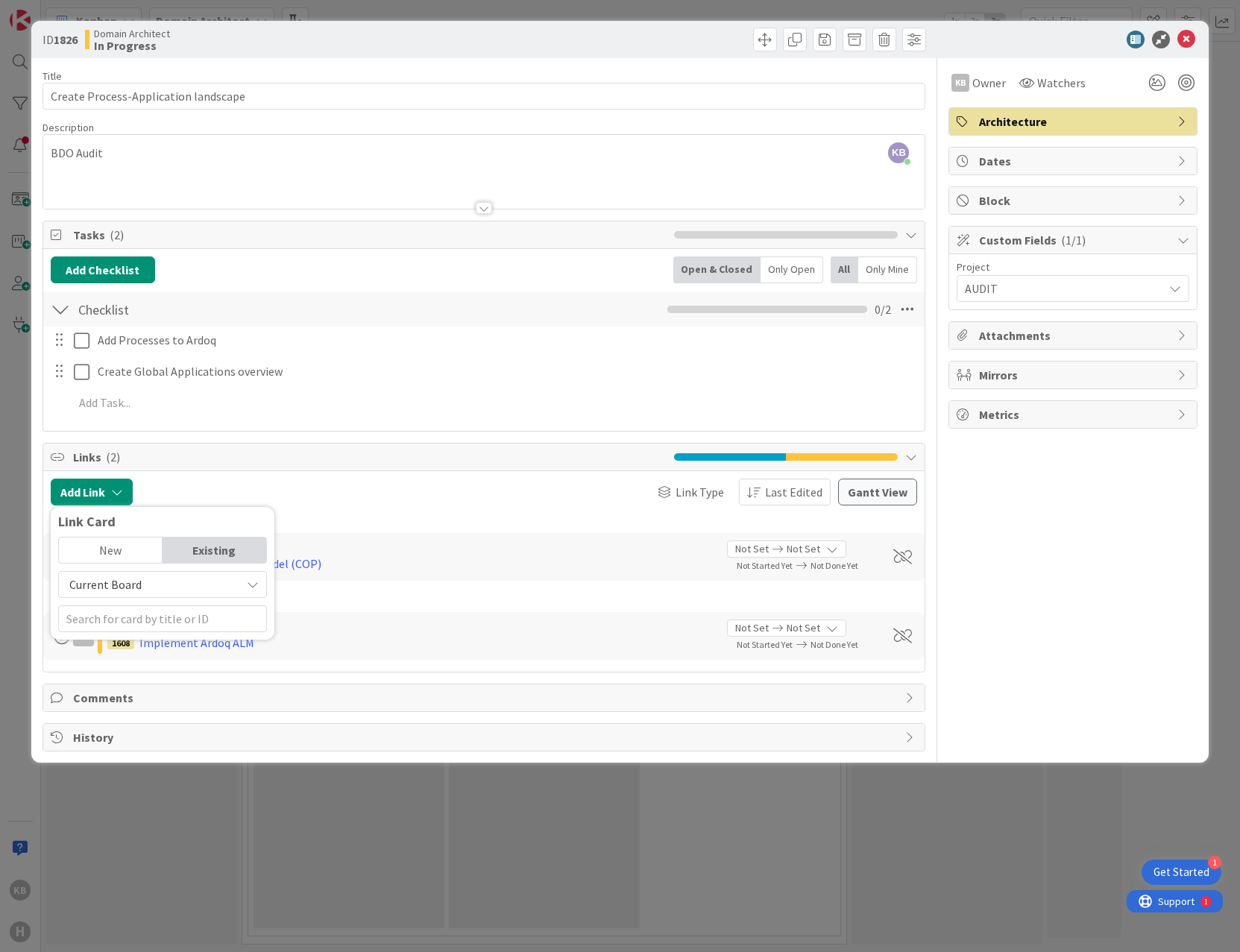
click at [189, 541] on div "Existing" at bounding box center [215, 550] width 104 height 26
click at [143, 585] on span "Current Board" at bounding box center [149, 585] width 167 height 21
click at [107, 640] on span "All Boards" at bounding box center [170, 646] width 208 height 22
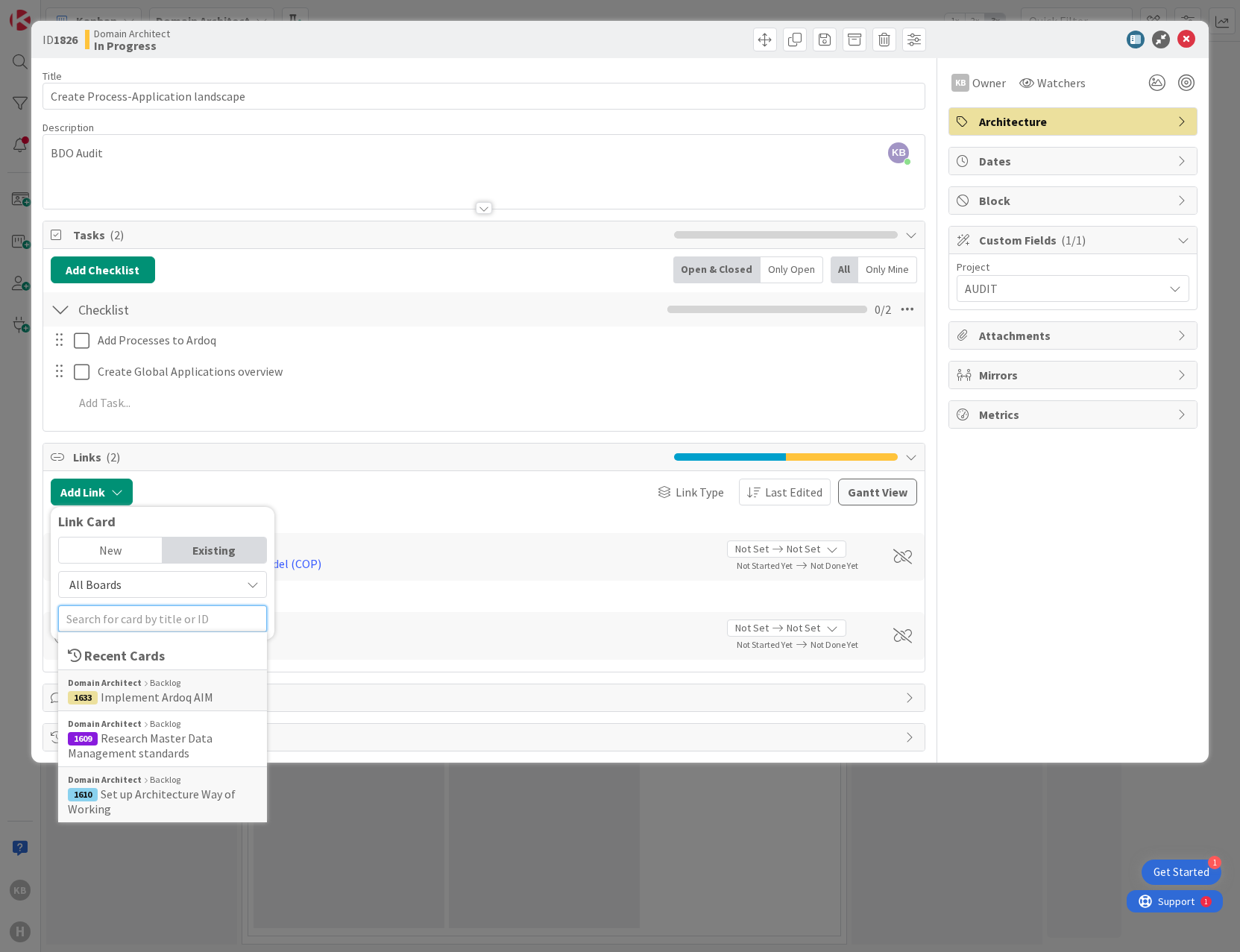
click at [110, 606] on input "text" at bounding box center [162, 619] width 208 height 27
paste input "1915"
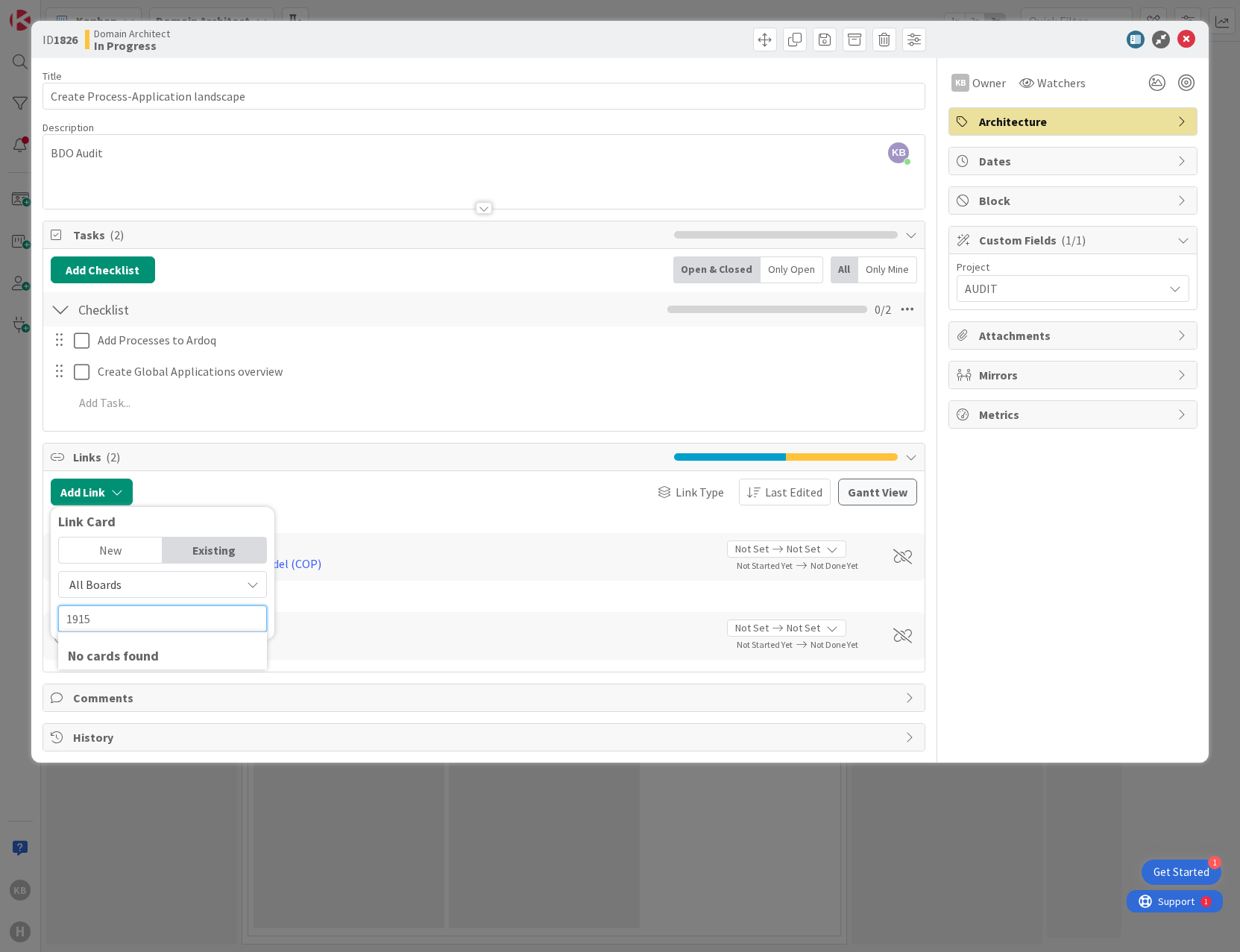
type input "1915"
click at [803, 628] on span "Not Set" at bounding box center [803, 629] width 34 height 16
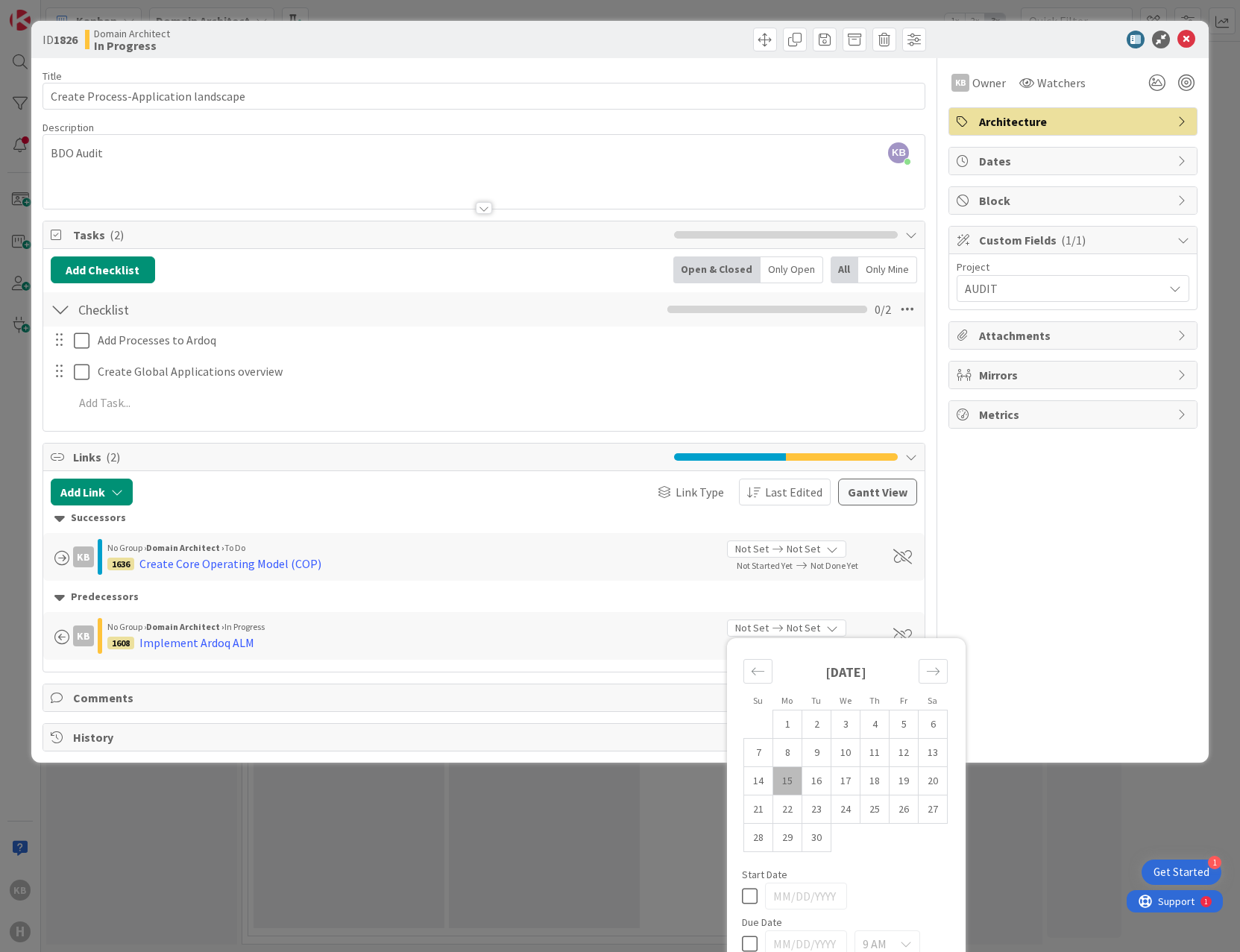
click at [803, 628] on span "Not Set" at bounding box center [803, 629] width 34 height 16
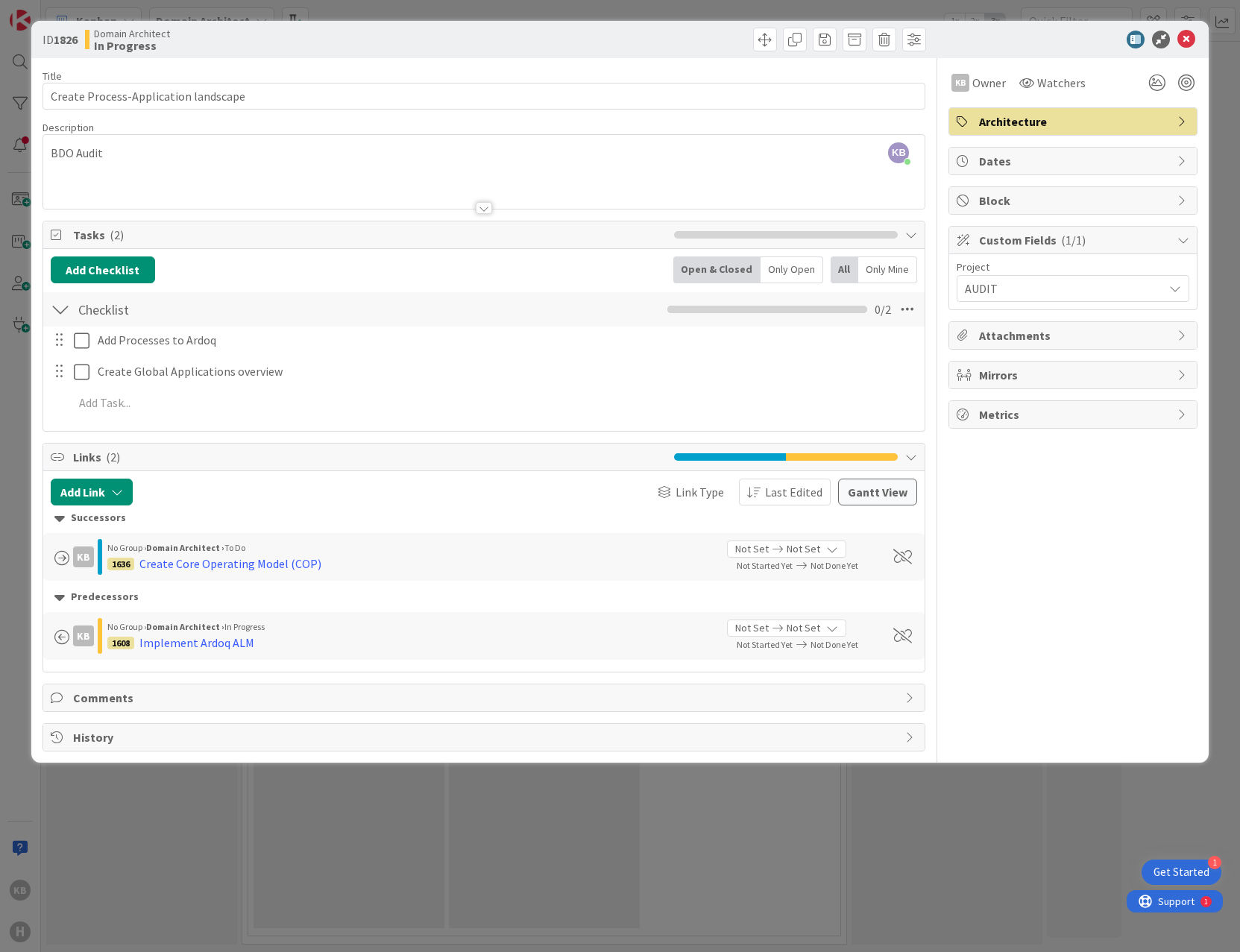
click at [343, 622] on div "No Group › Domain Architect › In Progress" at bounding box center [411, 627] width 609 height 14
click at [89, 486] on button "Add Link" at bounding box center [91, 492] width 82 height 27
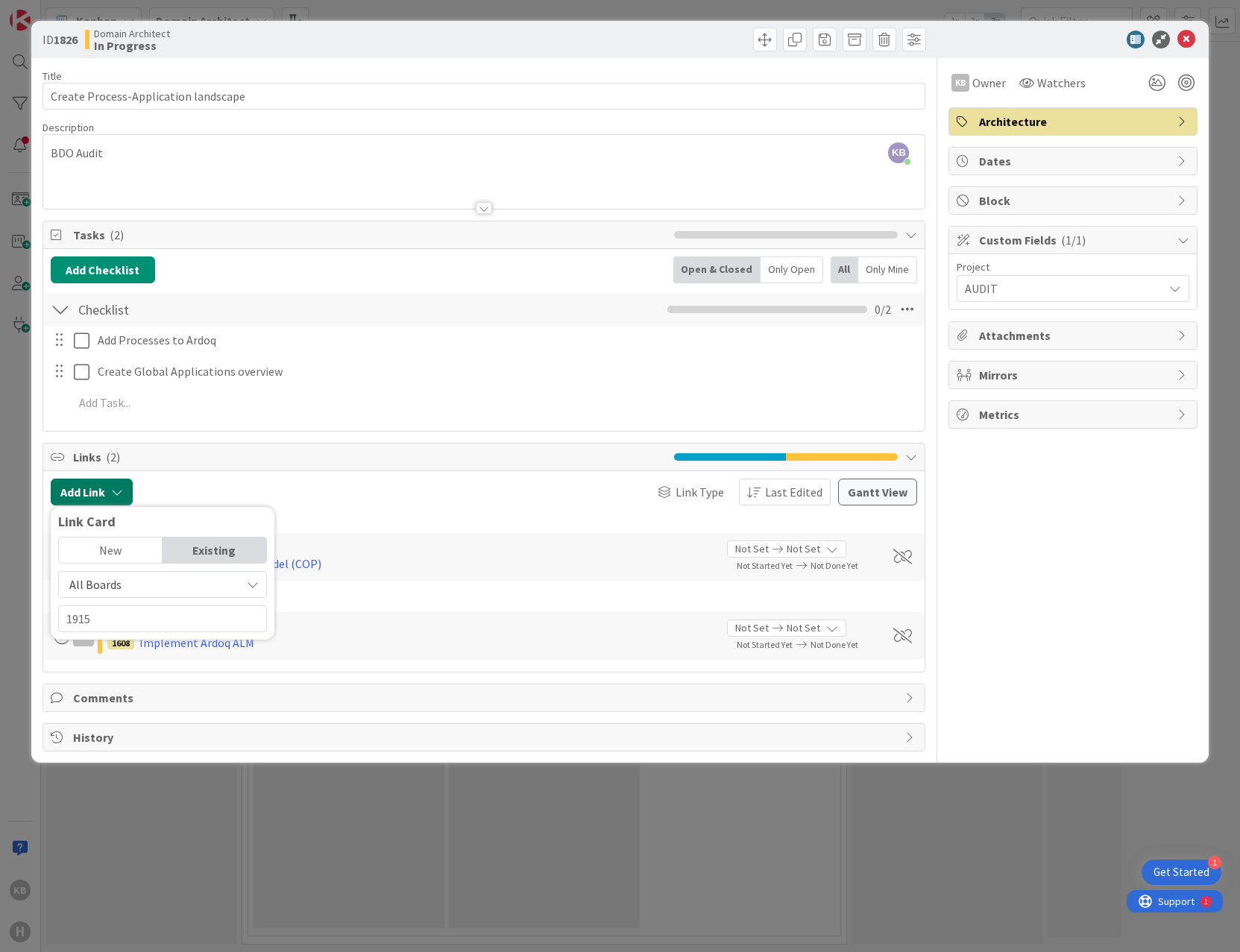
click at [89, 486] on button "Add Link" at bounding box center [91, 492] width 82 height 27
click at [126, 491] on button "Add Link" at bounding box center [91, 492] width 82 height 27
drag, startPoint x: 132, startPoint y: 619, endPoint x: 44, endPoint y: 620, distance: 88.0
click at [50, 620] on div "Add Link Link Card New Existing All Boards Current Board All Boards 1915 No car…" at bounding box center [484, 569] width 867 height 181
click at [118, 617] on input "1915" at bounding box center [162, 619] width 208 height 27
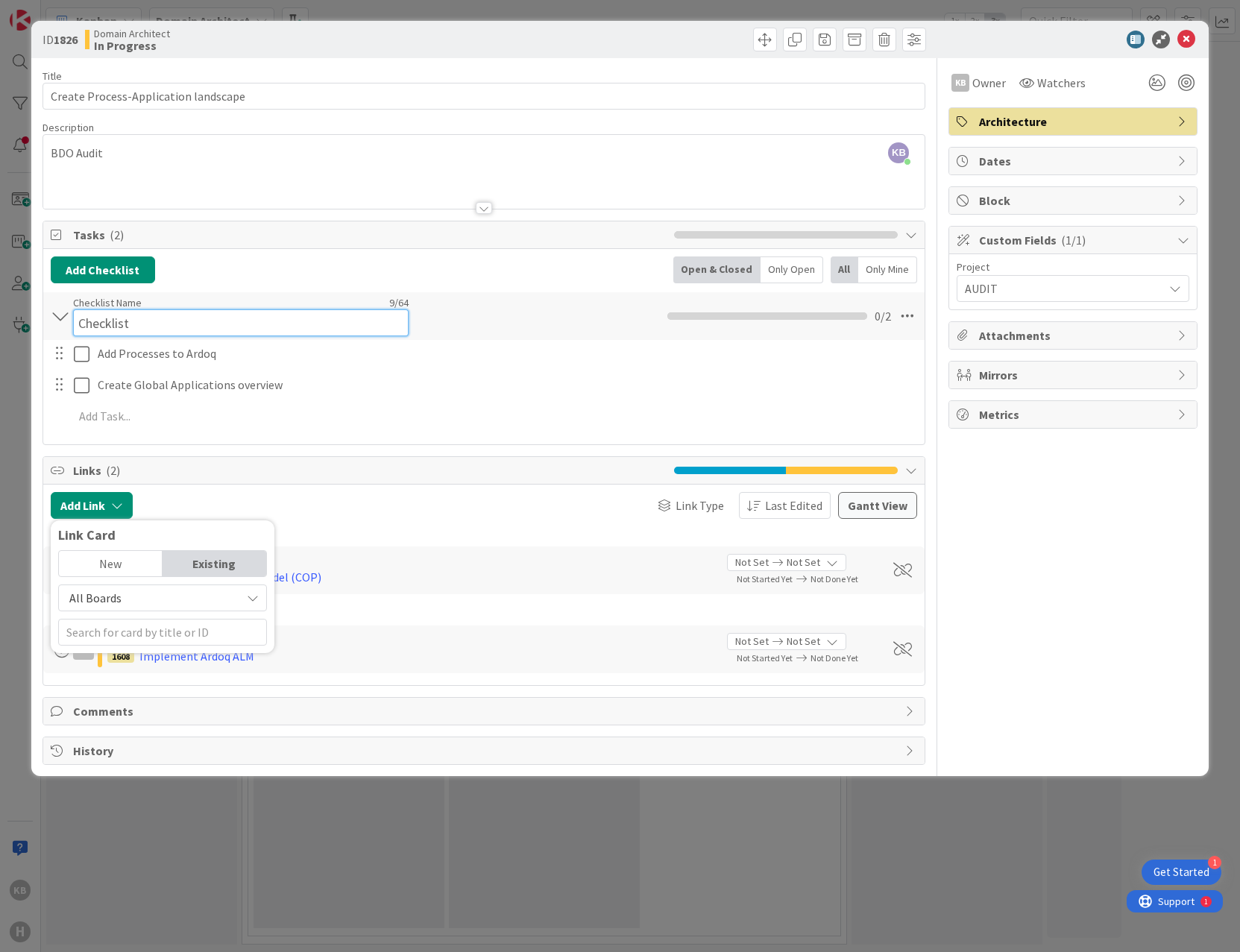
click at [278, 312] on input "Checklist" at bounding box center [240, 323] width 335 height 27
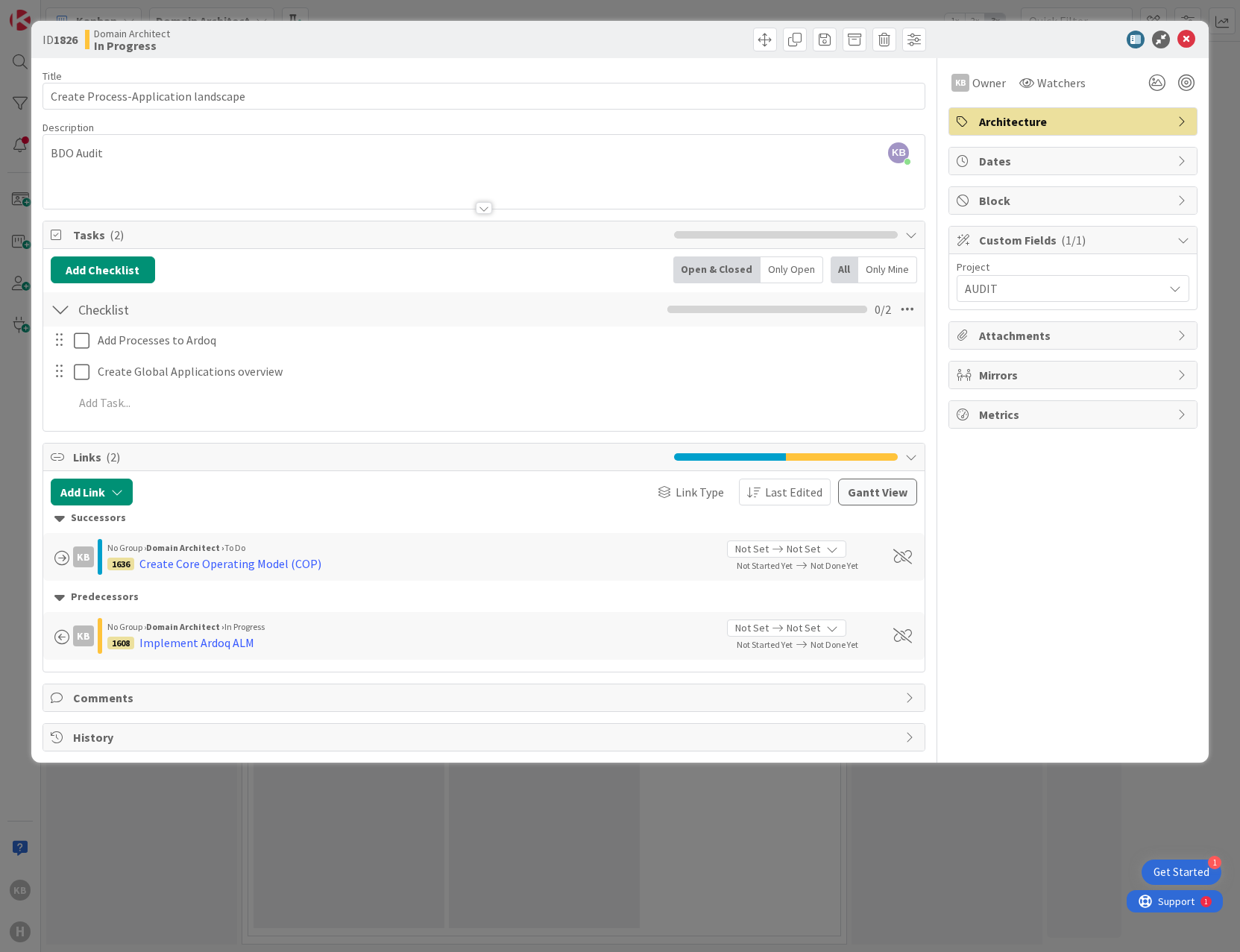
click at [506, 849] on div "ID 1826 Domain Architect In Progress Title 36 / 128 Create Process-Application …" at bounding box center [620, 476] width 1240 height 952
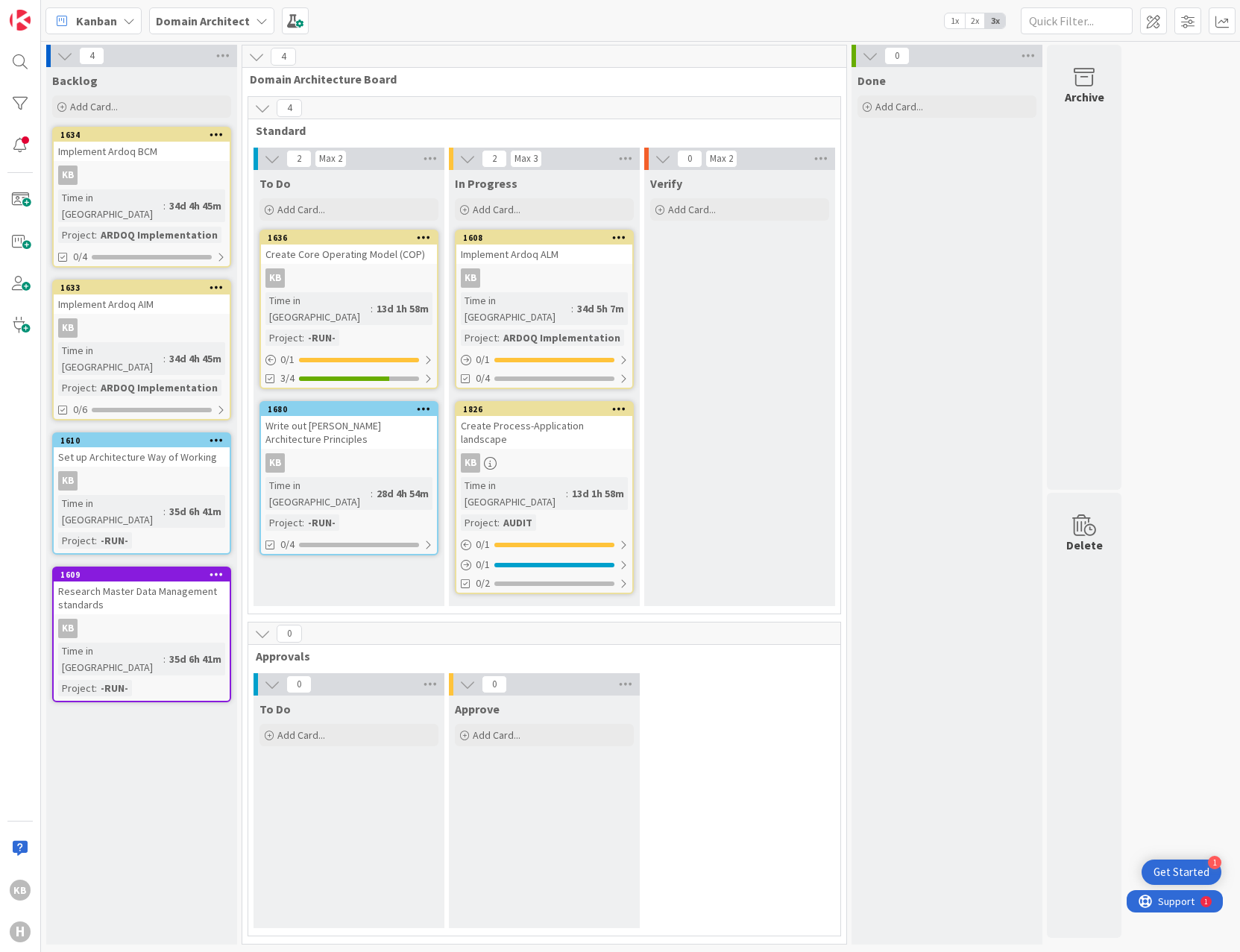
click at [227, 21] on b "Domain Architect" at bounding box center [203, 21] width 94 height 15
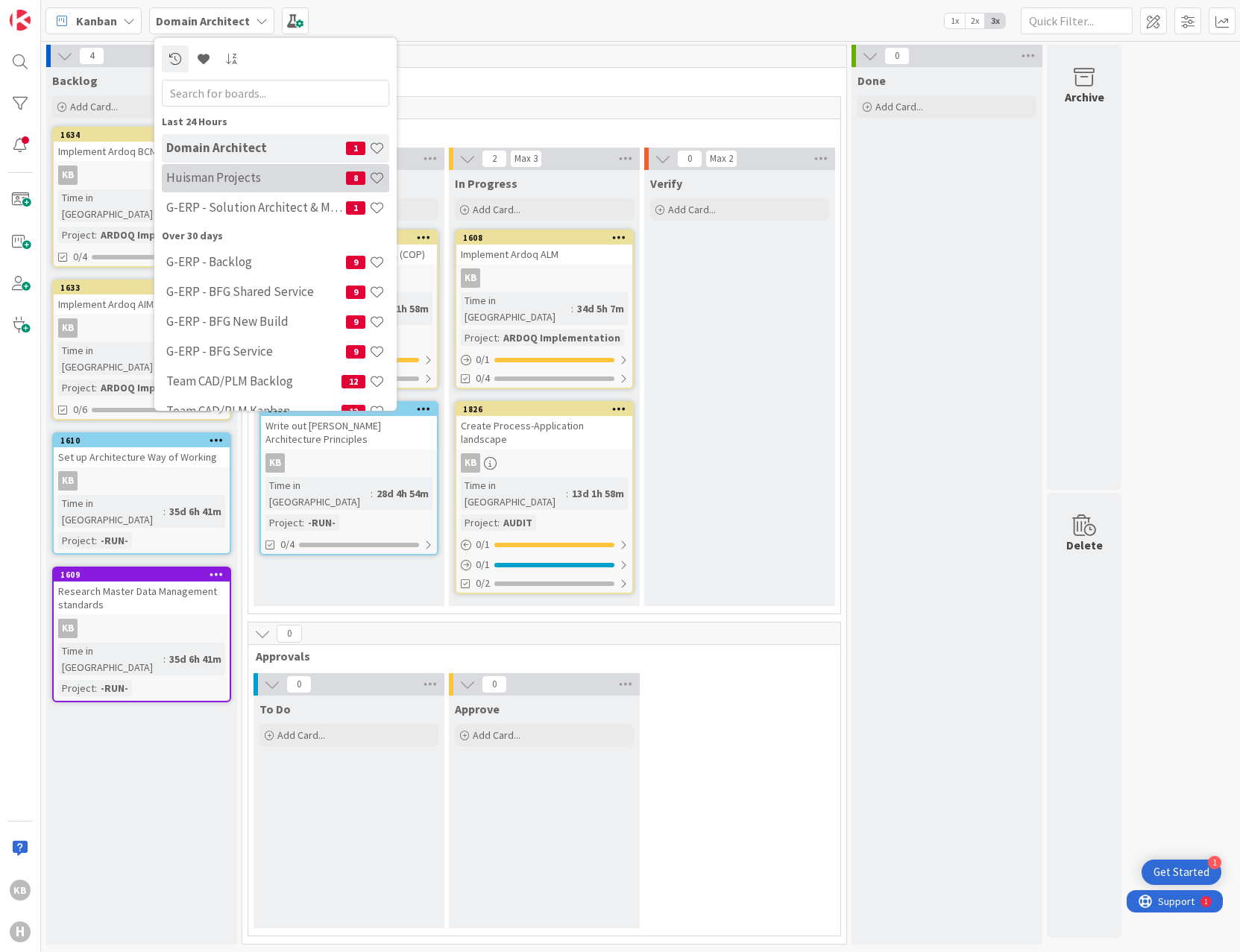
click at [221, 191] on div "[PERSON_NAME] Projects 8" at bounding box center [275, 177] width 228 height 28
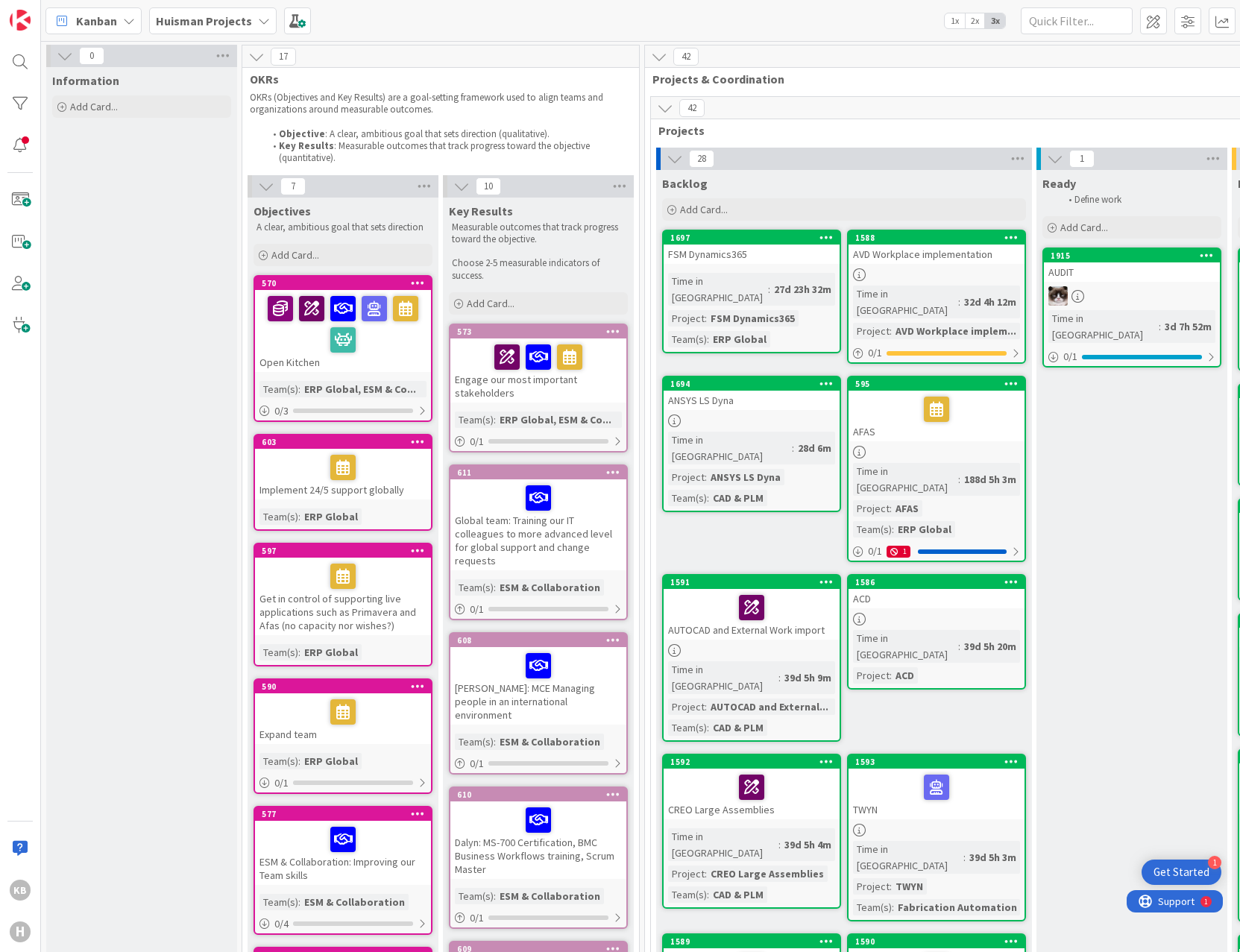
click at [1118, 271] on div "AUDIT" at bounding box center [1131, 272] width 176 height 19
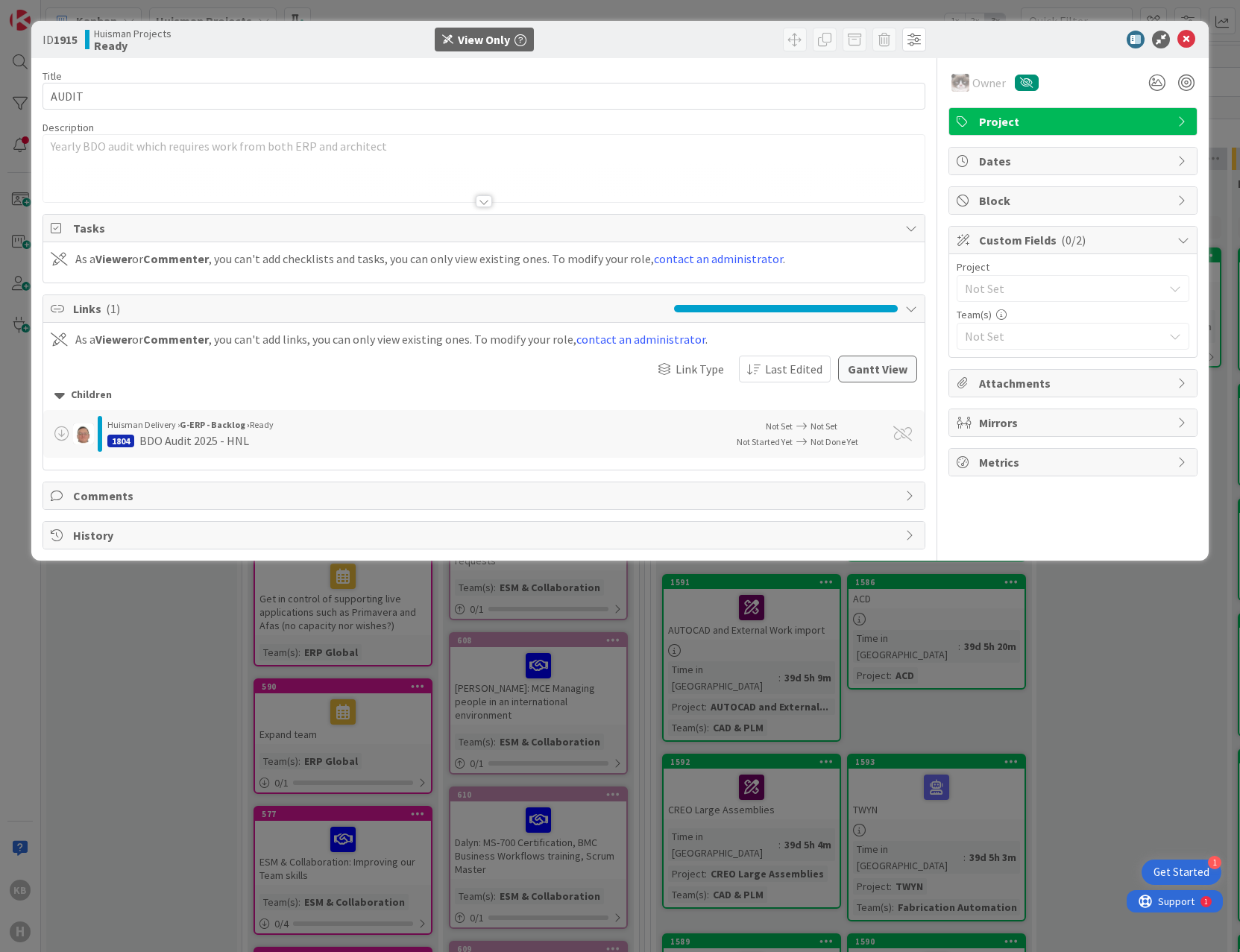
click at [185, 736] on div "ID 1915 [PERSON_NAME] Projects Ready View Only Title 5 / 128 AUDIT Description …" at bounding box center [620, 476] width 1240 height 952
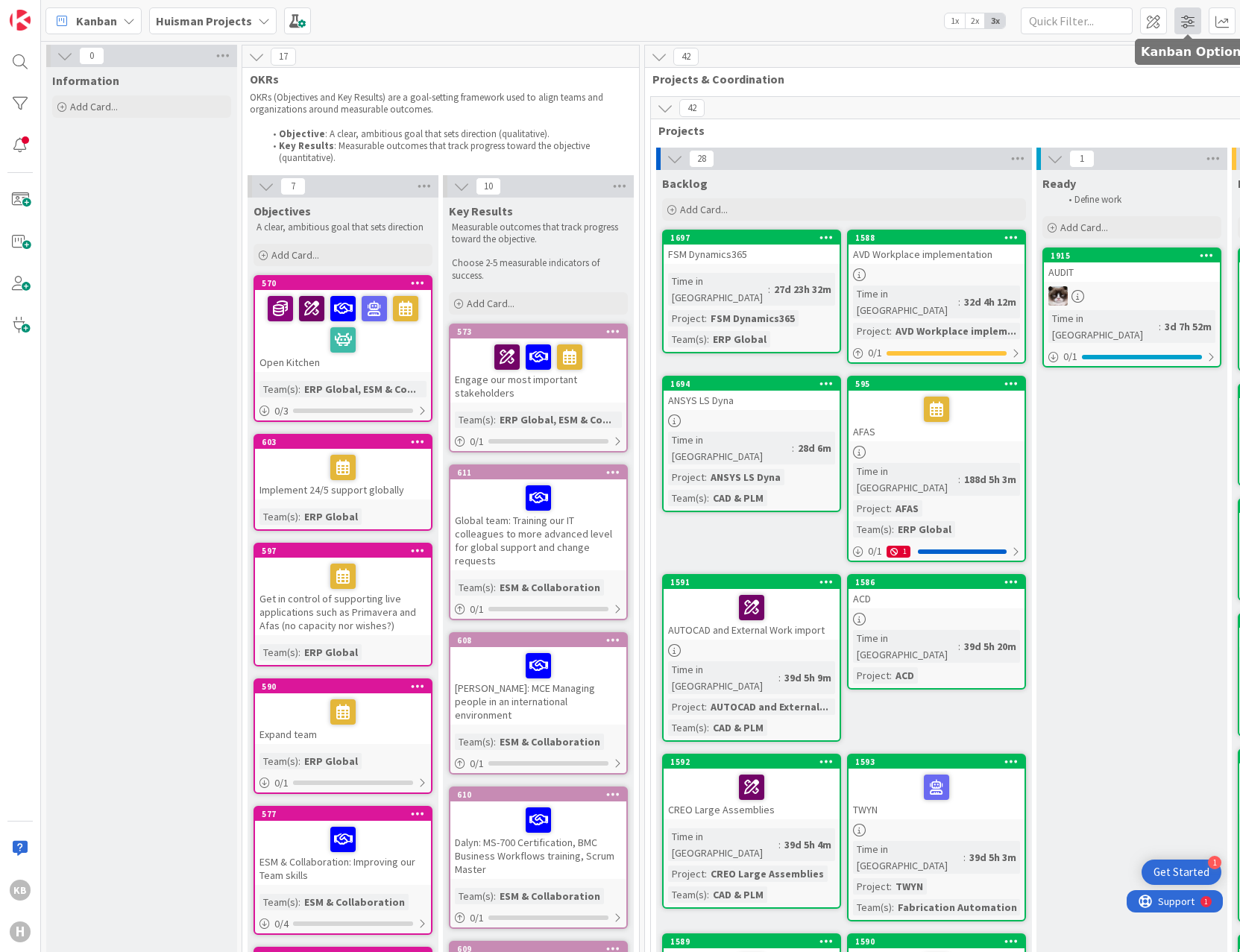
click at [1180, 24] on span at bounding box center [1187, 21] width 27 height 27
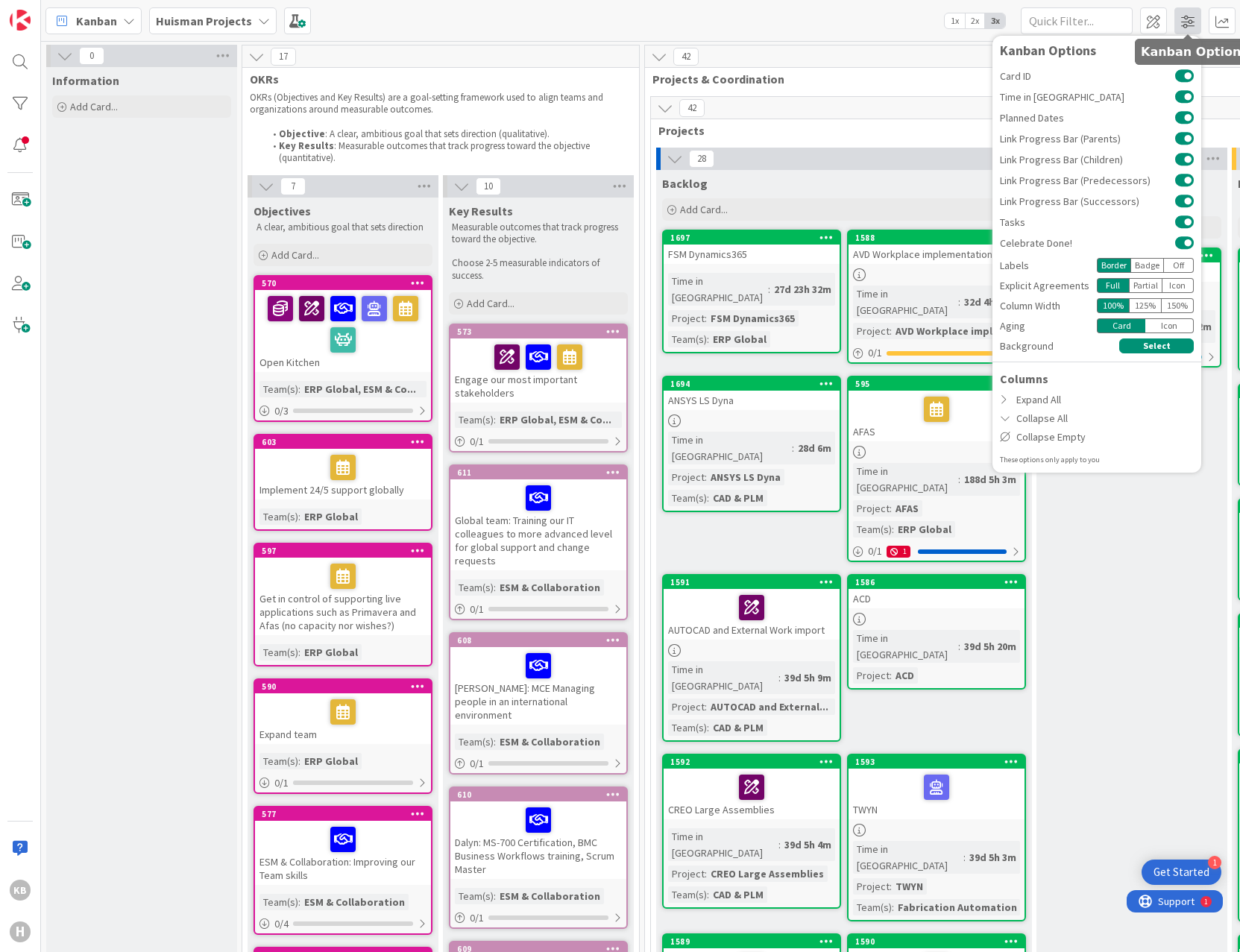
click at [1180, 24] on span at bounding box center [1187, 21] width 27 height 27
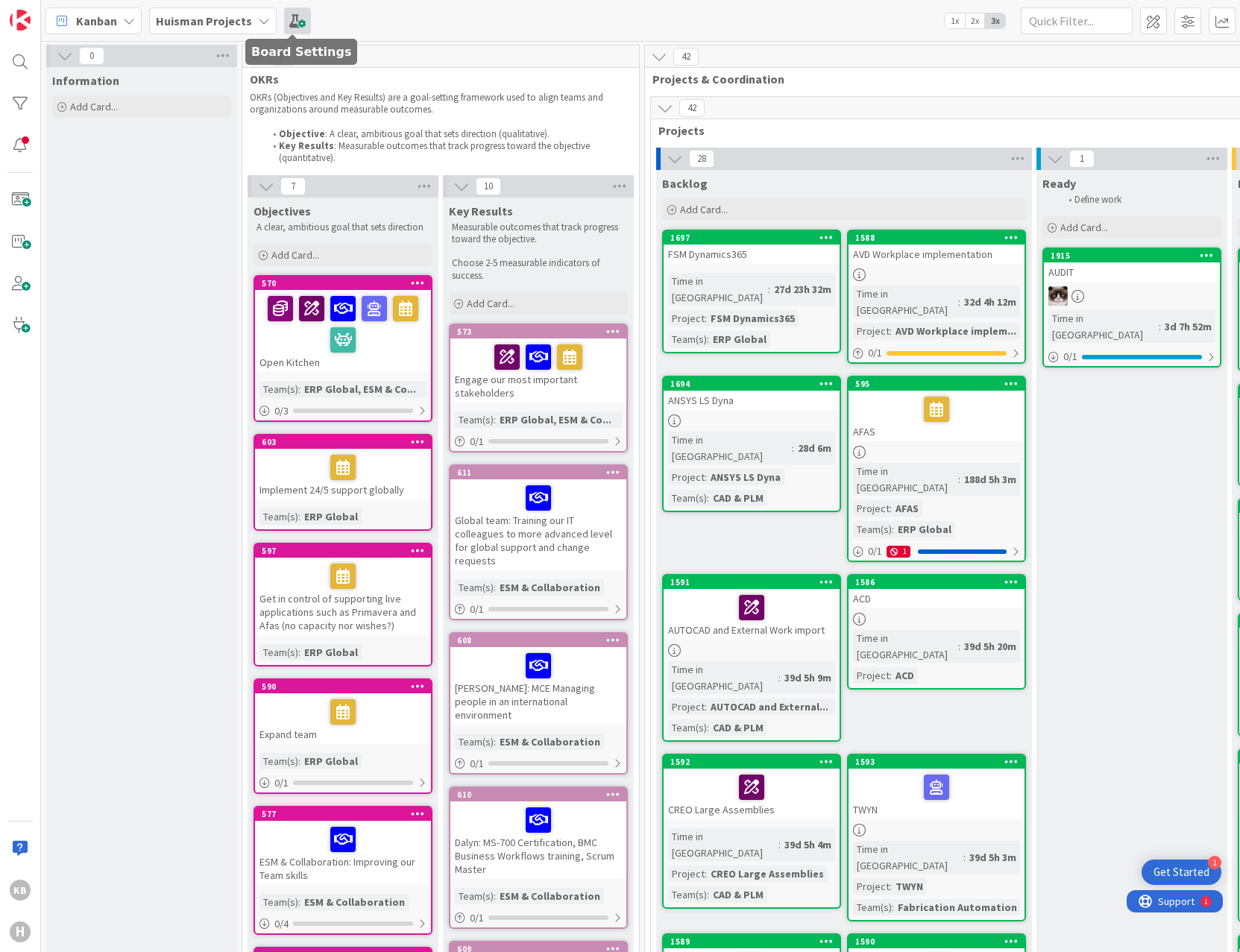
click at [289, 24] on span at bounding box center [298, 21] width 27 height 27
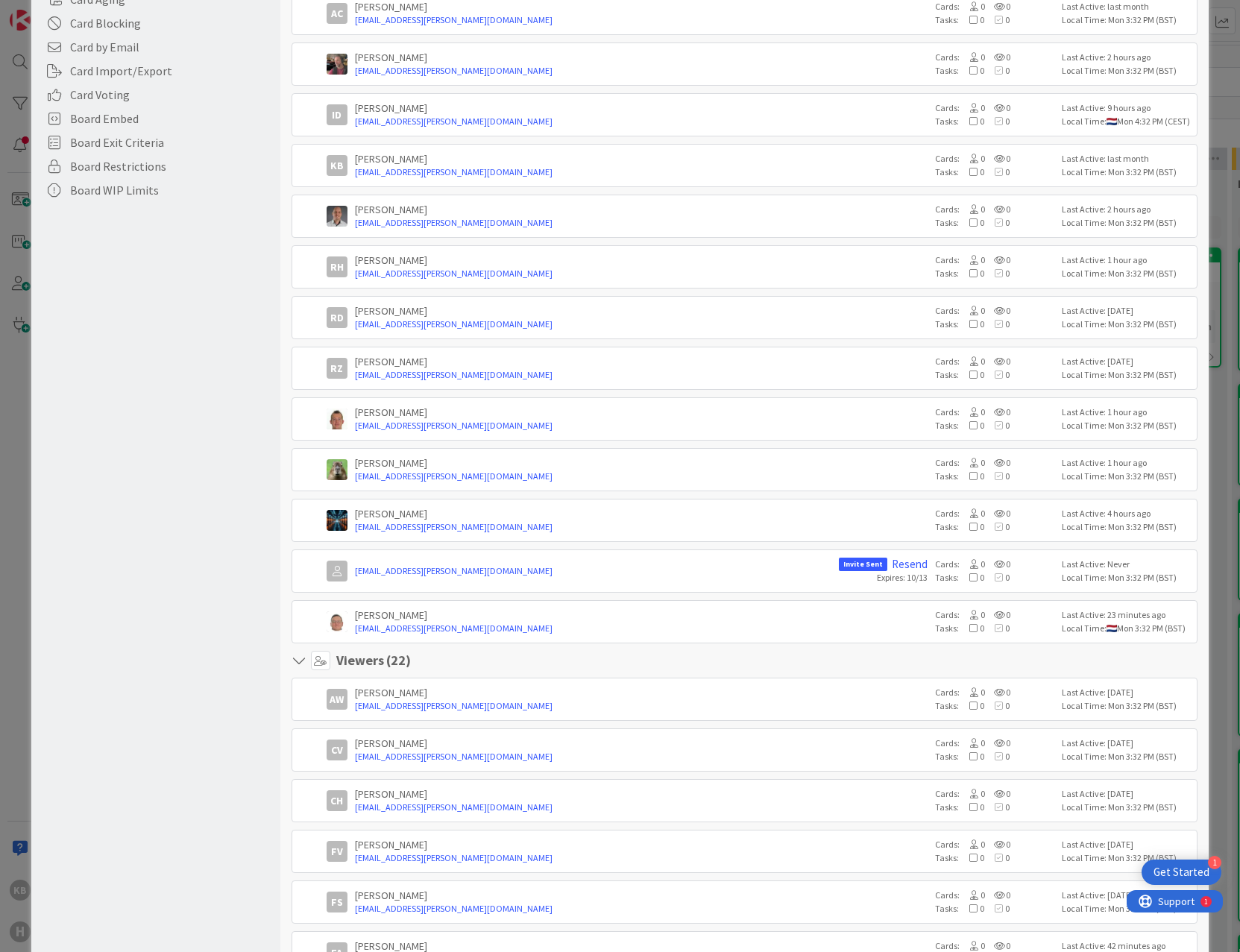
scroll to position [298, 0]
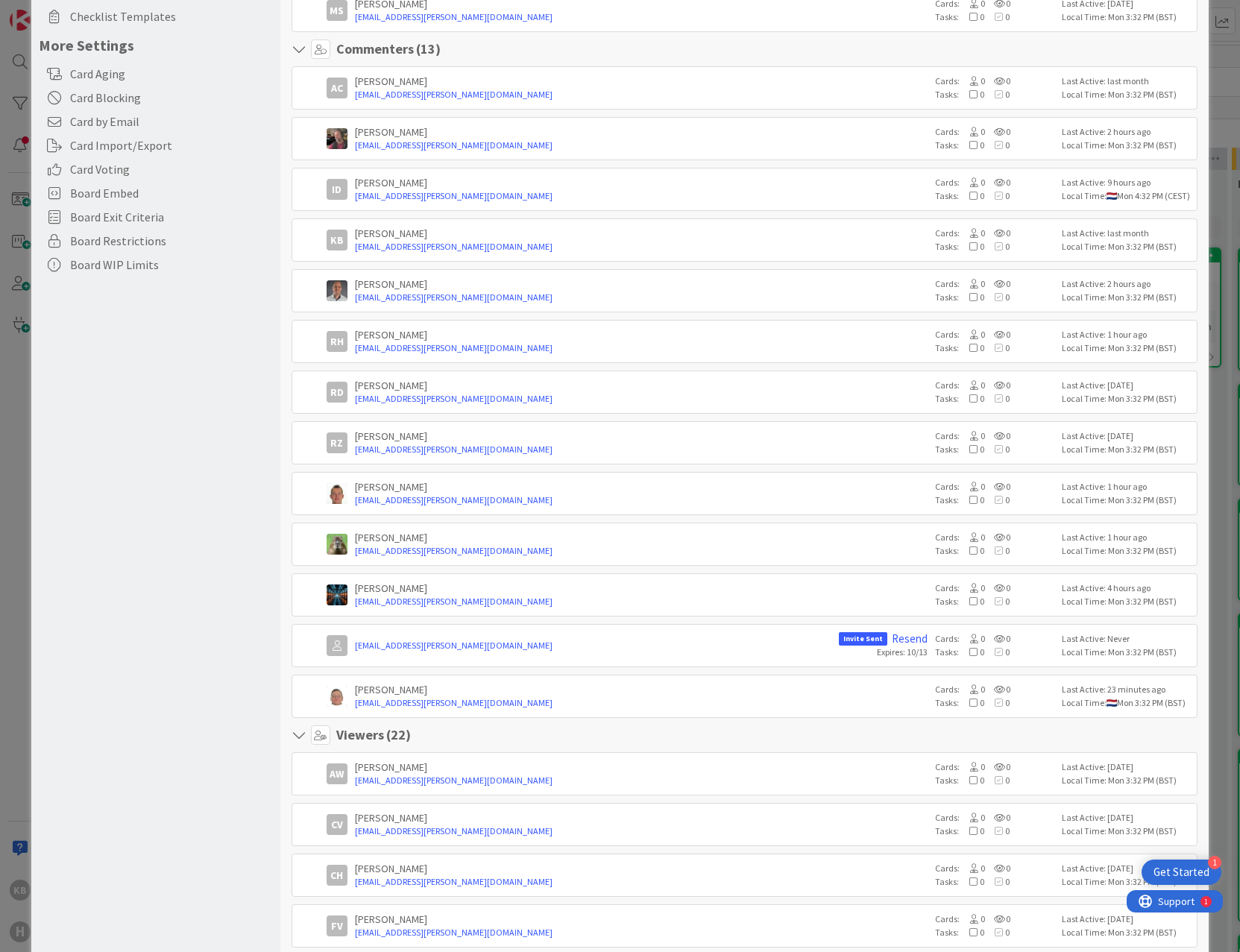
click at [1217, 73] on div "Board Settings You are a Viewer . None of these options can be edited. Popular …" at bounding box center [620, 476] width 1240 height 952
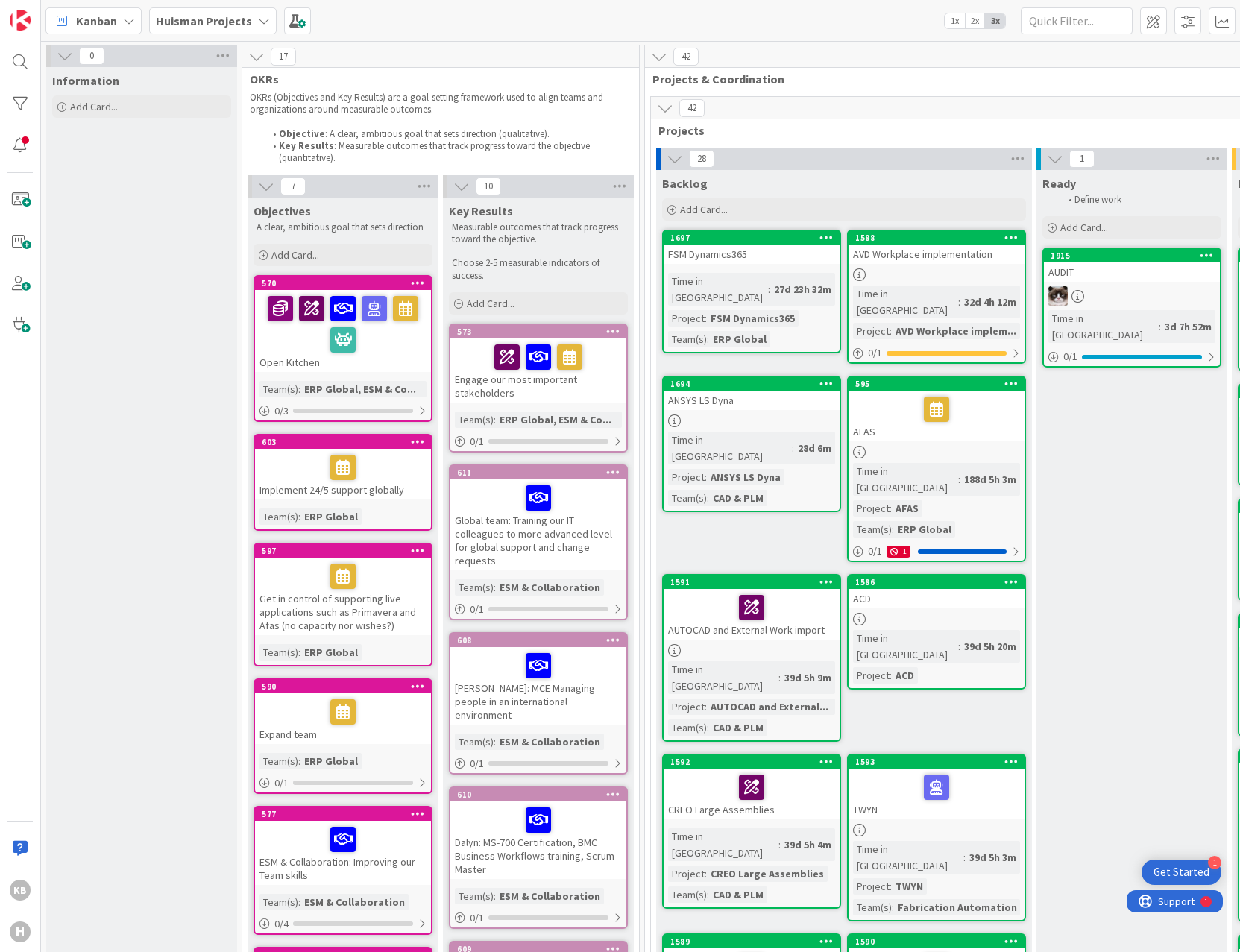
click at [1083, 265] on div "AUDIT" at bounding box center [1131, 272] width 176 height 19
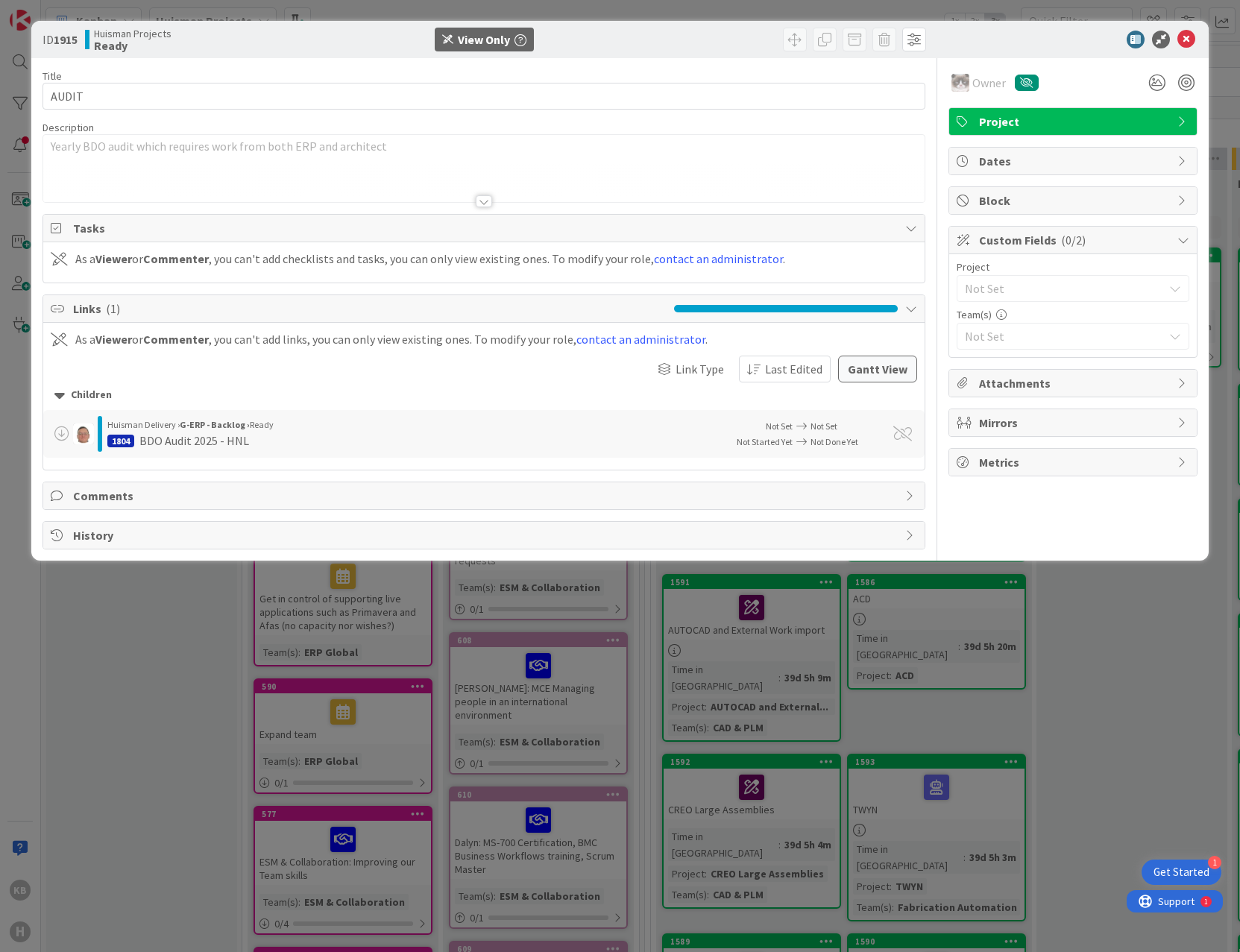
click at [166, 682] on div "ID 1915 [PERSON_NAME] Projects Ready View Only Title 5 / 128 AUDIT Description …" at bounding box center [620, 476] width 1240 height 952
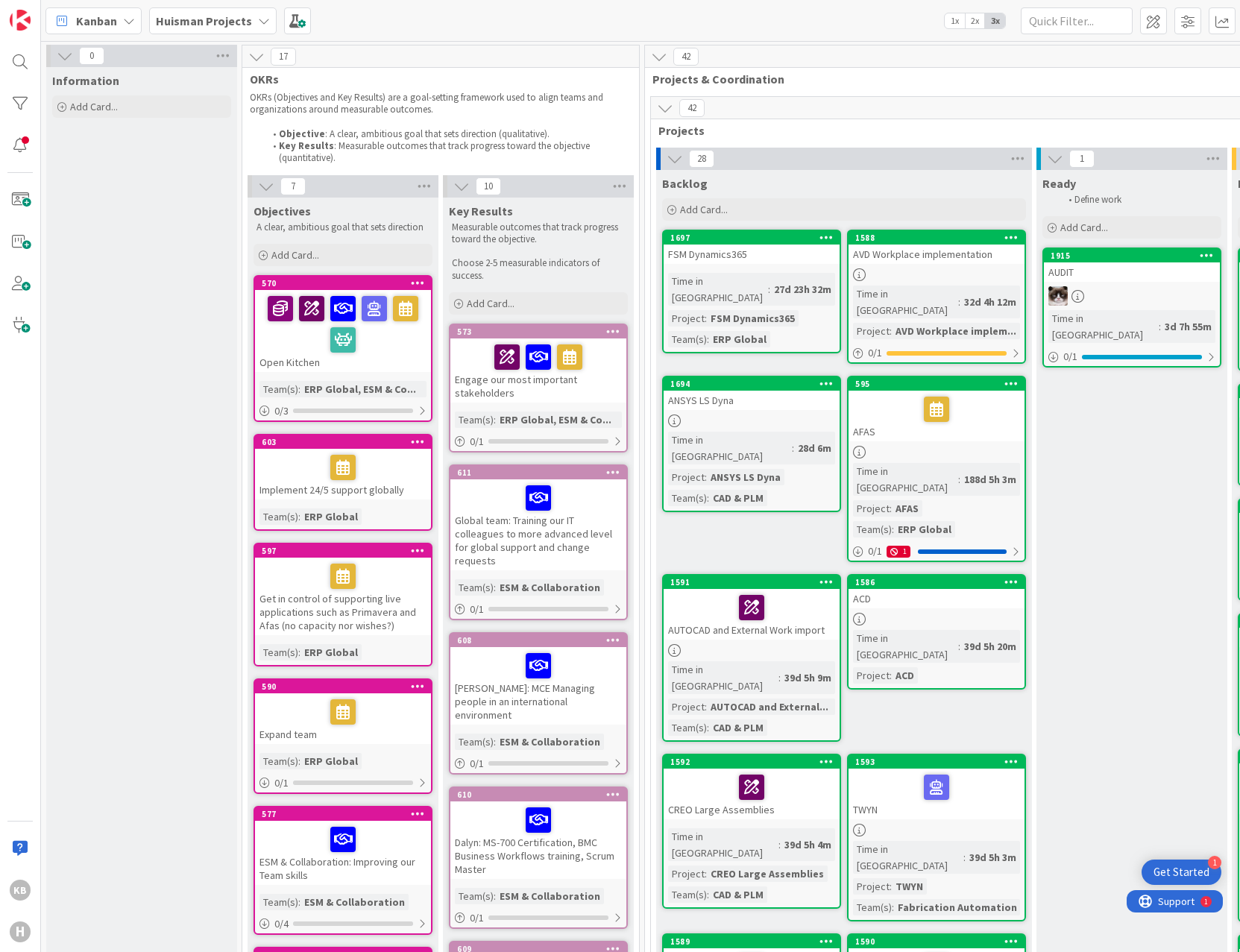
click at [189, 24] on b "Huisman Projects" at bounding box center [204, 21] width 96 height 15
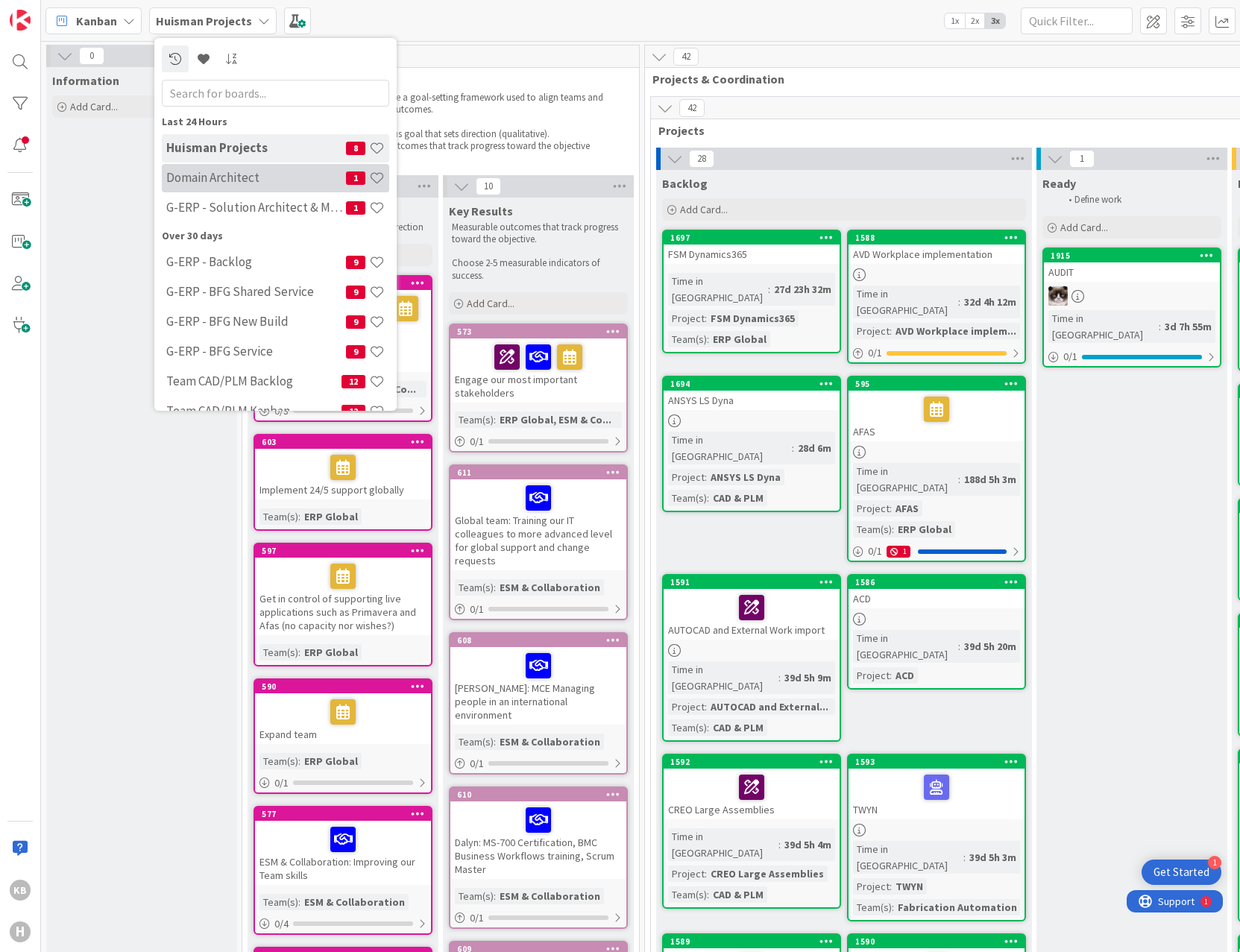
click at [236, 171] on h4 "Domain Architect" at bounding box center [256, 177] width 180 height 15
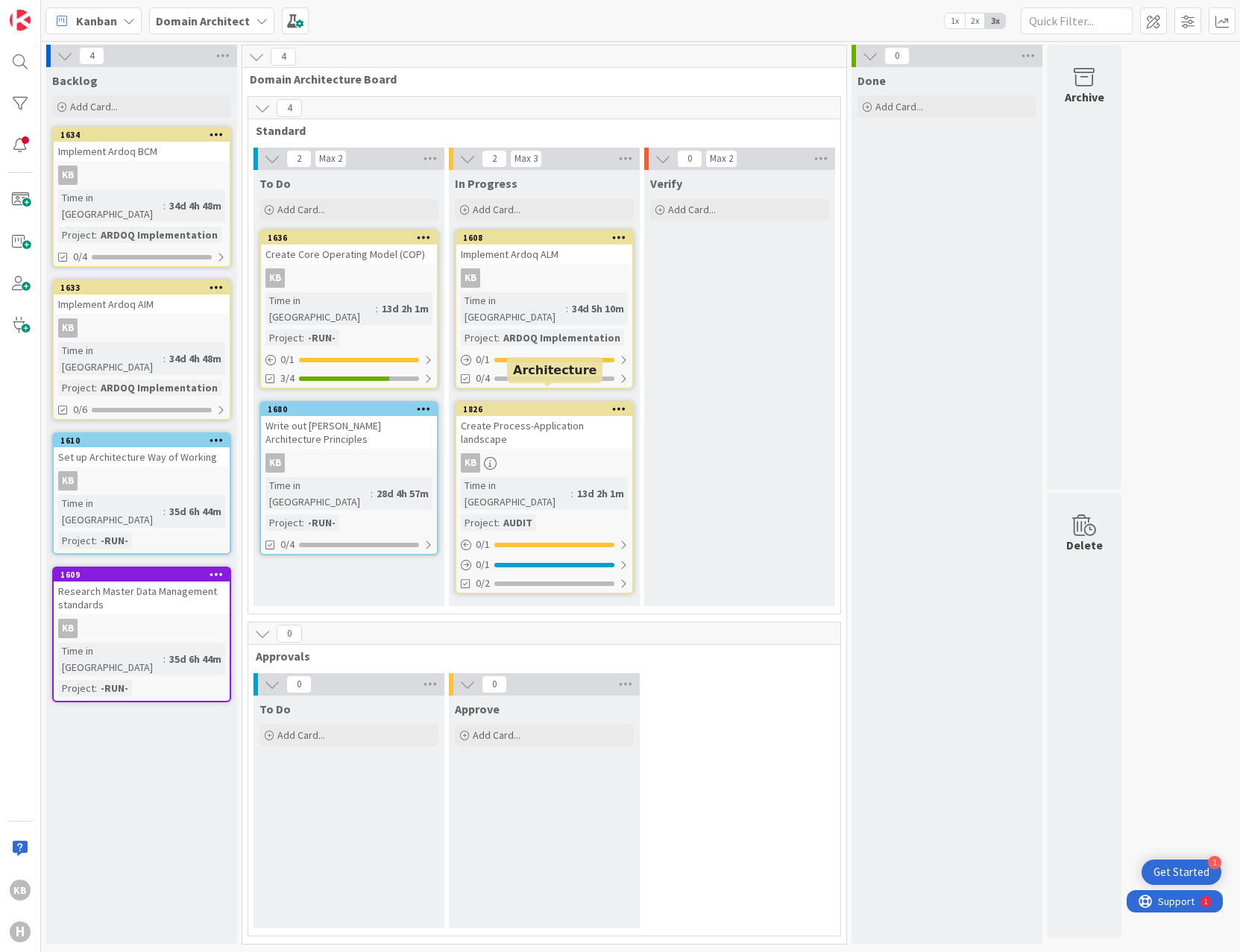
click at [545, 416] on div "Create Process-Application landscape" at bounding box center [544, 432] width 176 height 33
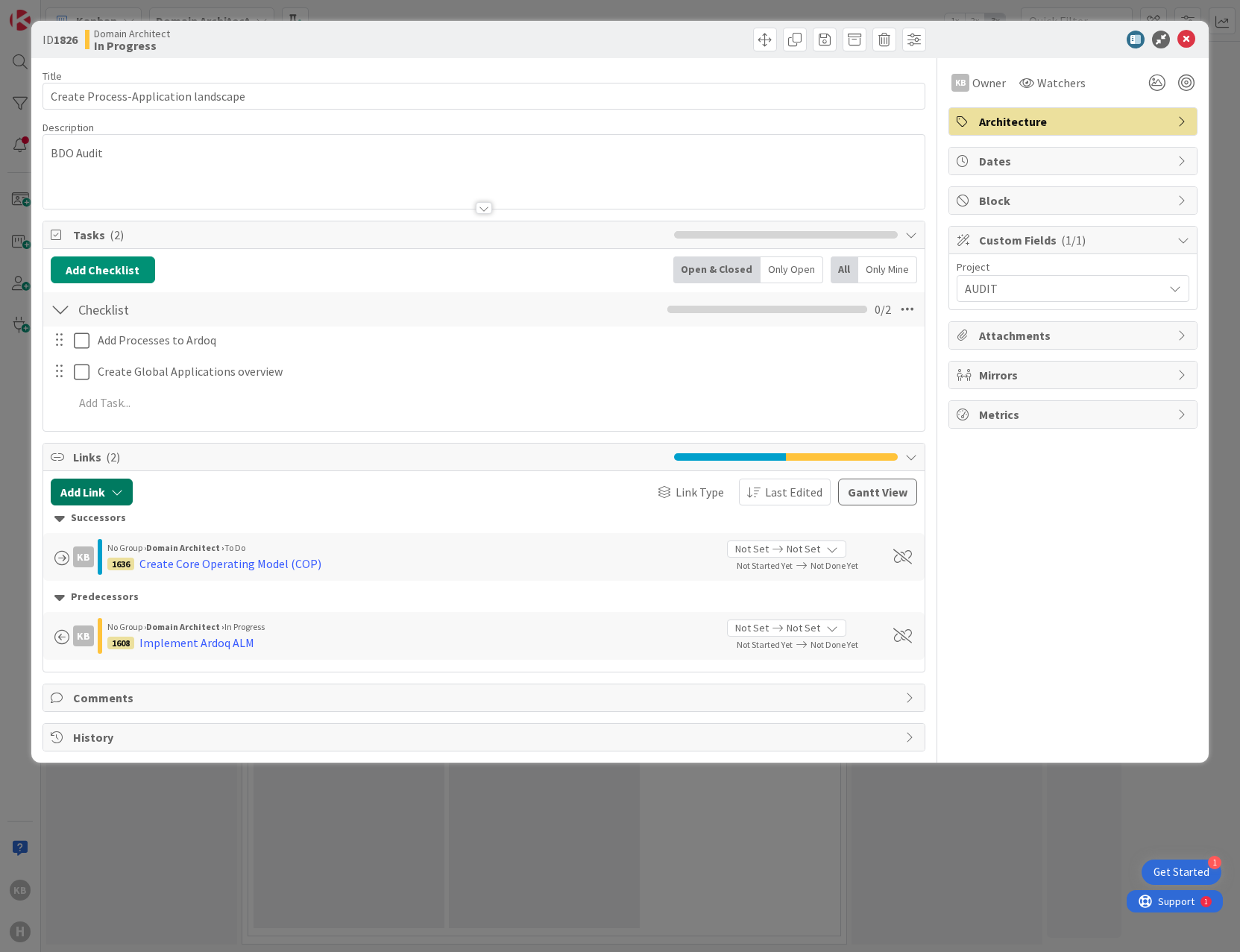
click at [129, 490] on button "Add Link" at bounding box center [91, 492] width 82 height 27
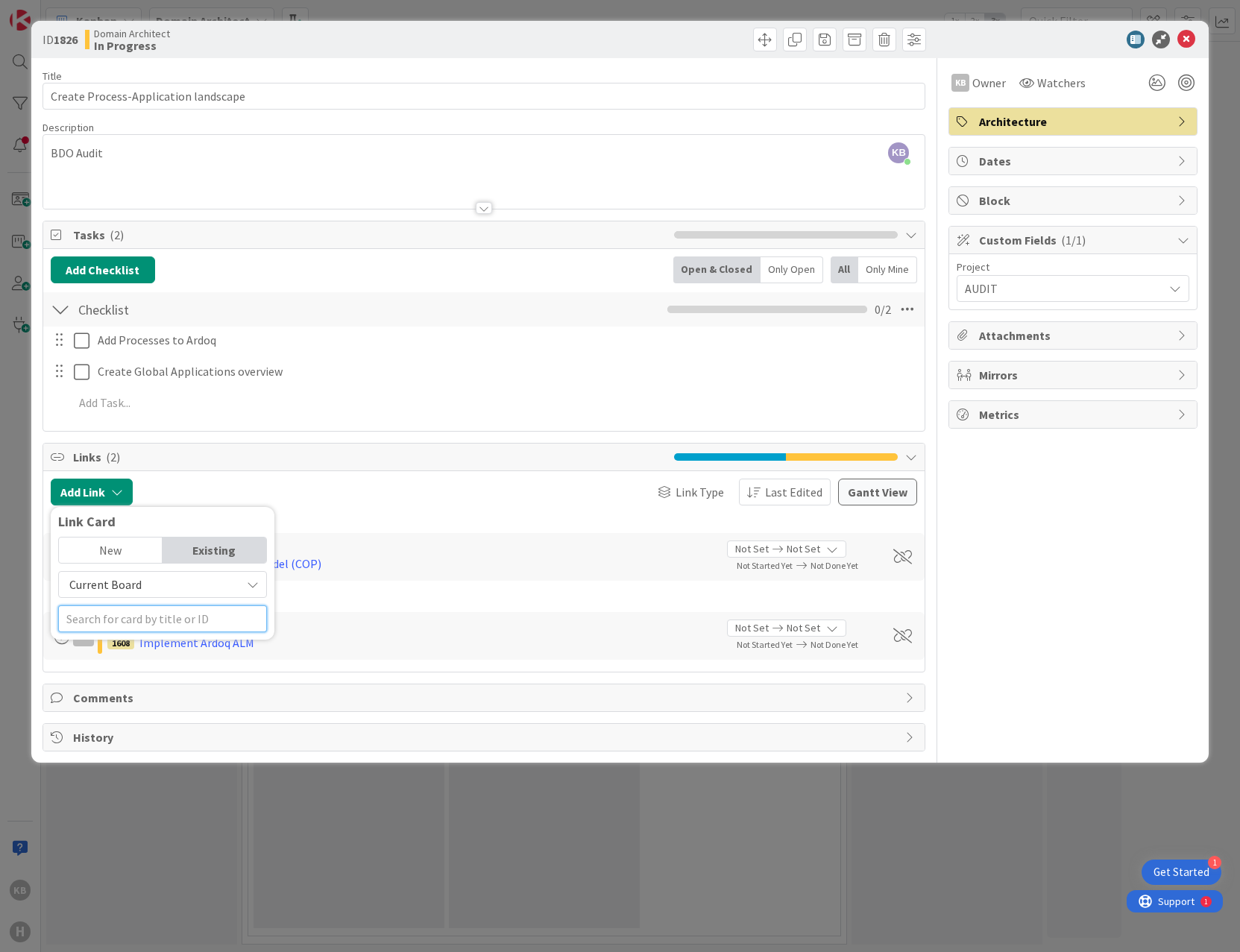
click at [127, 608] on input "text" at bounding box center [162, 619] width 208 height 27
type input "1804"
click at [493, 556] on div "1636 Create Core Operating Model (COP)" at bounding box center [411, 564] width 609 height 18
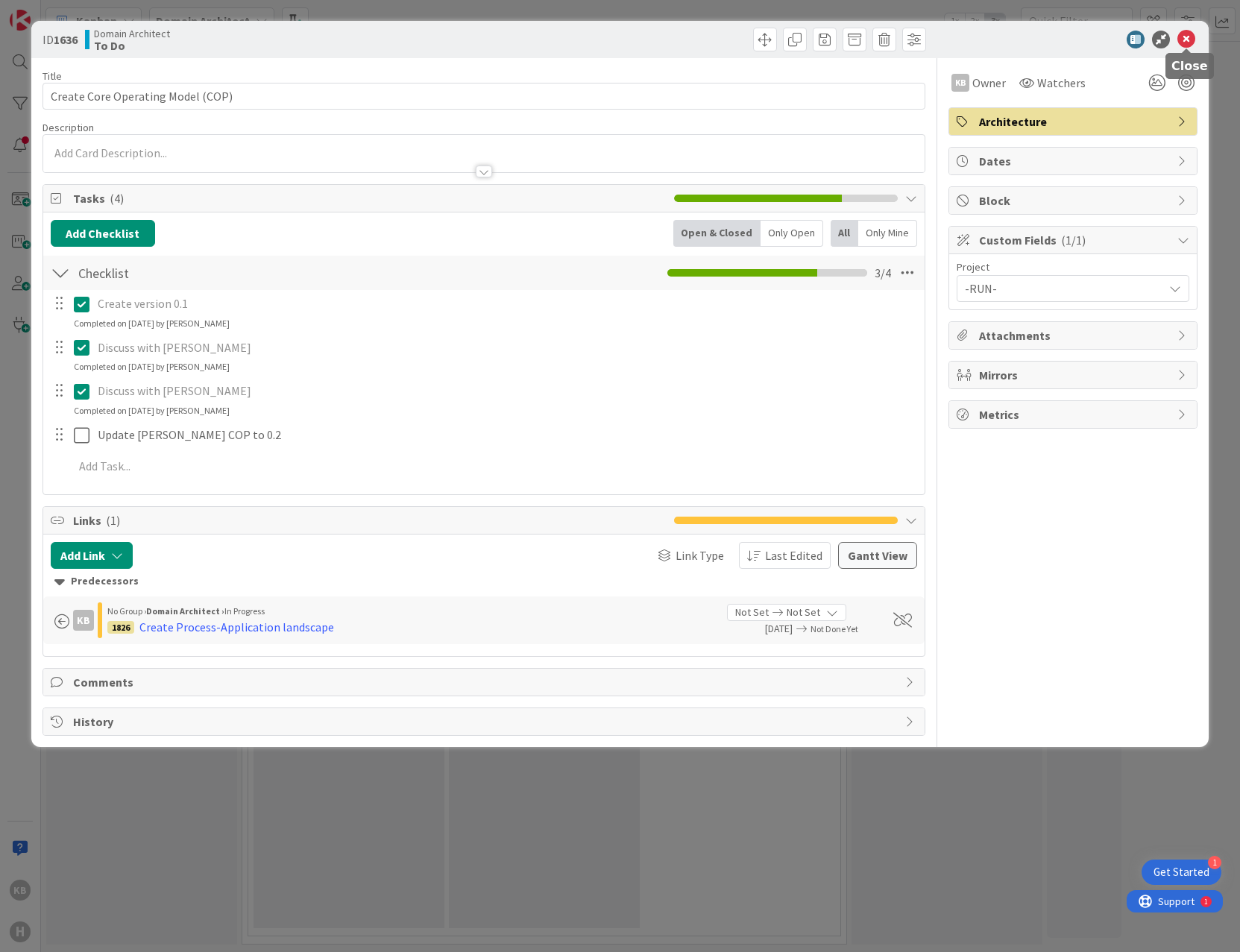
click at [1187, 41] on icon at bounding box center [1186, 39] width 18 height 18
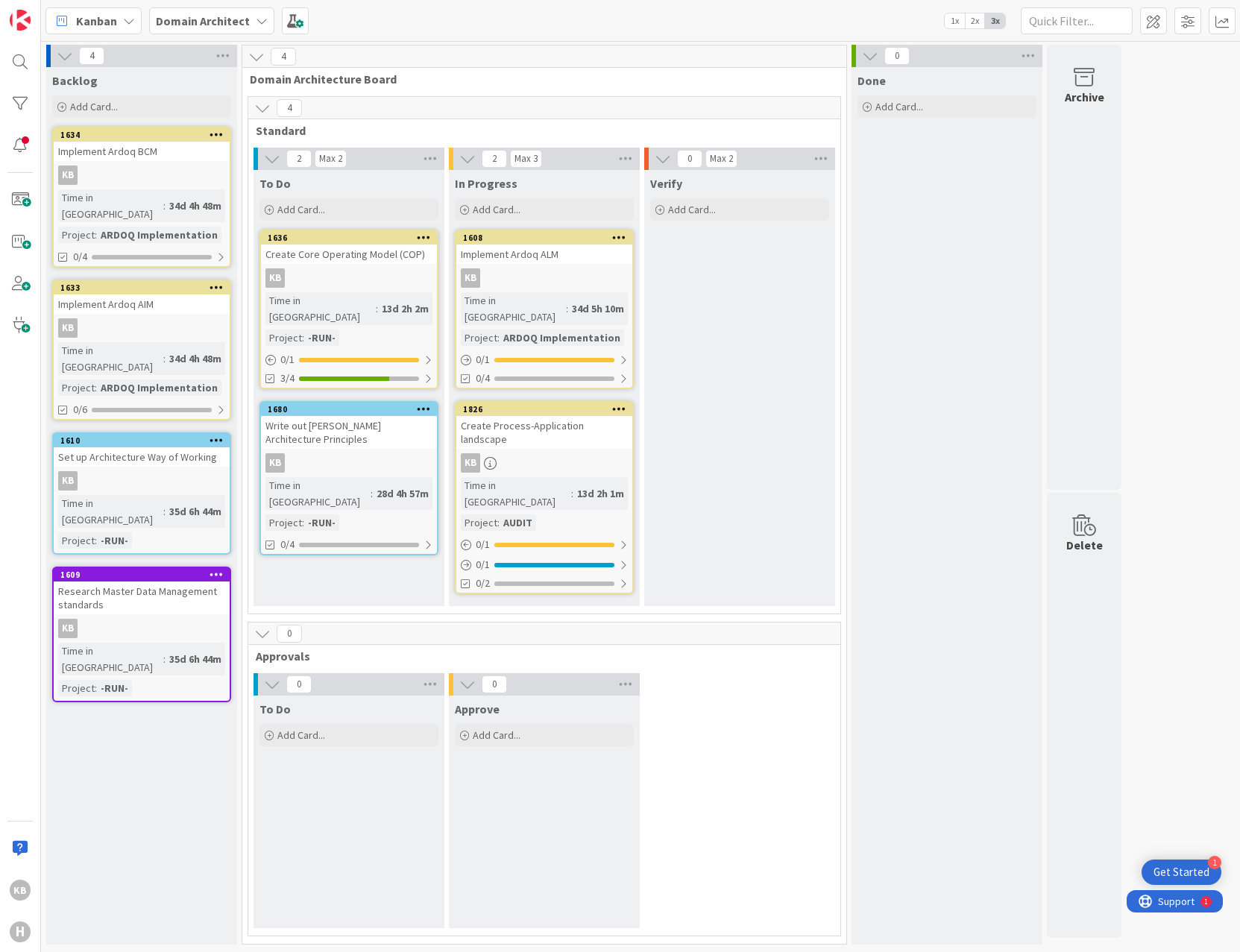
click at [1192, 221] on div "4 Backlog Add Card... 1634 Implement Ardoq BCM KB Time in [GEOGRAPHIC_DATA] : 3…" at bounding box center [640, 498] width 1193 height 907
